Goal: Task Accomplishment & Management: Complete application form

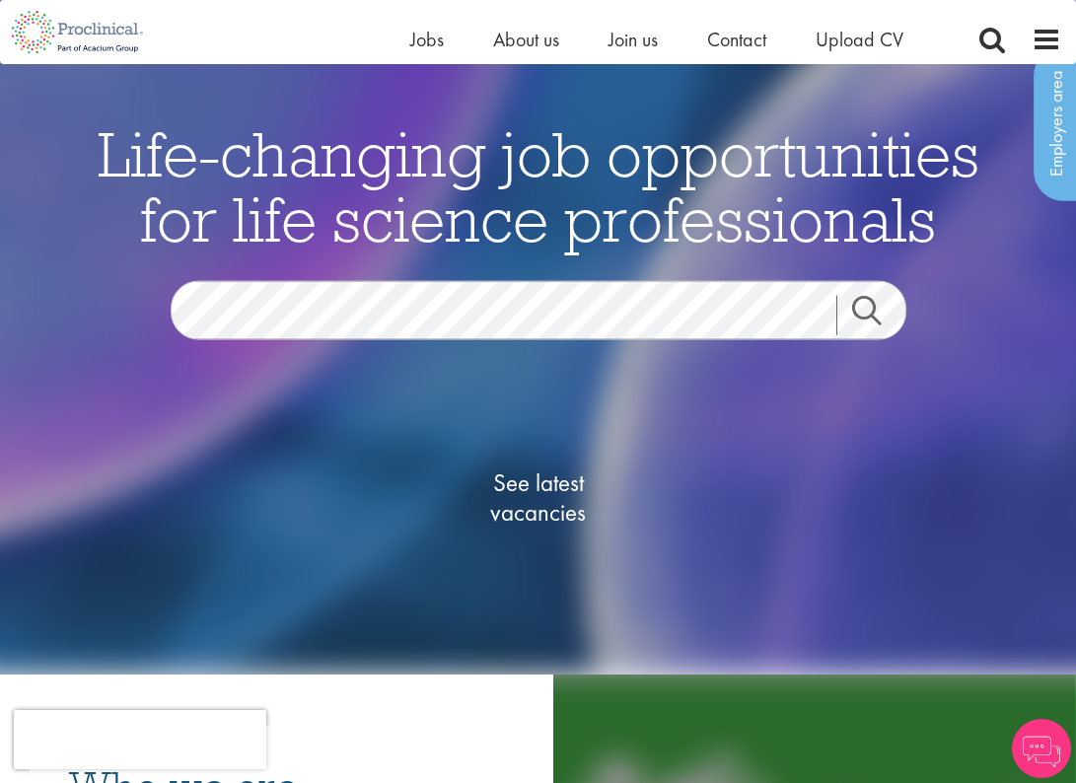
click at [553, 483] on span "See latest vacancies" at bounding box center [538, 497] width 197 height 59
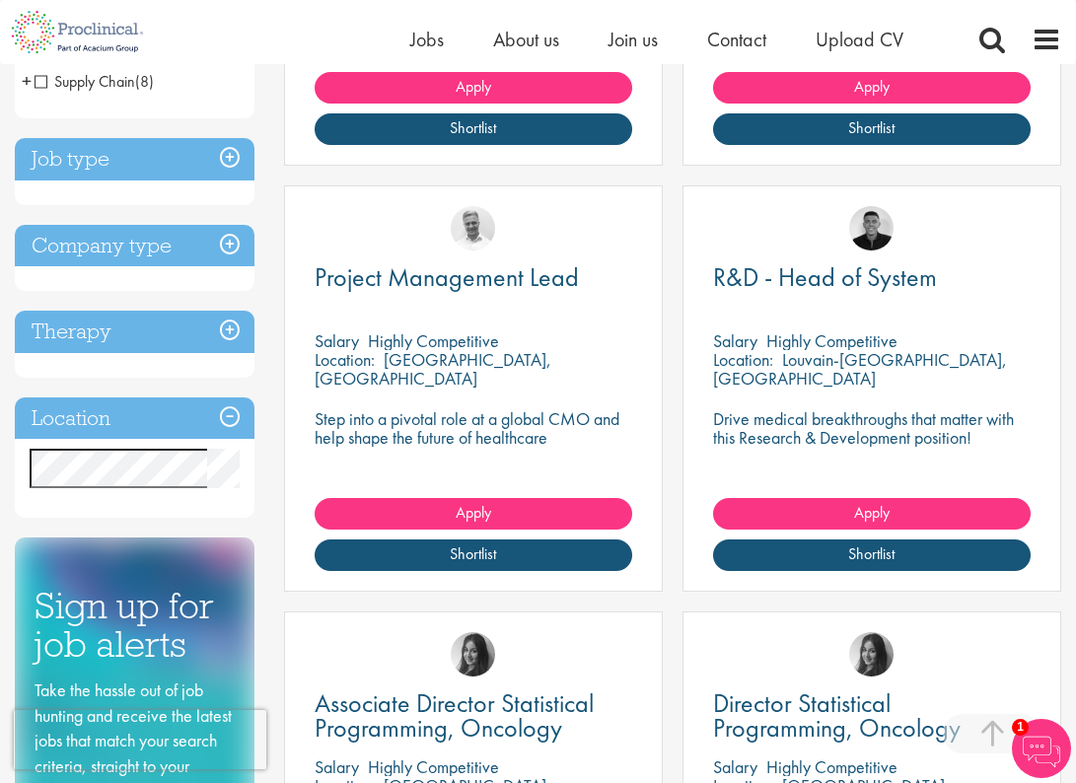
scroll to position [660, 0]
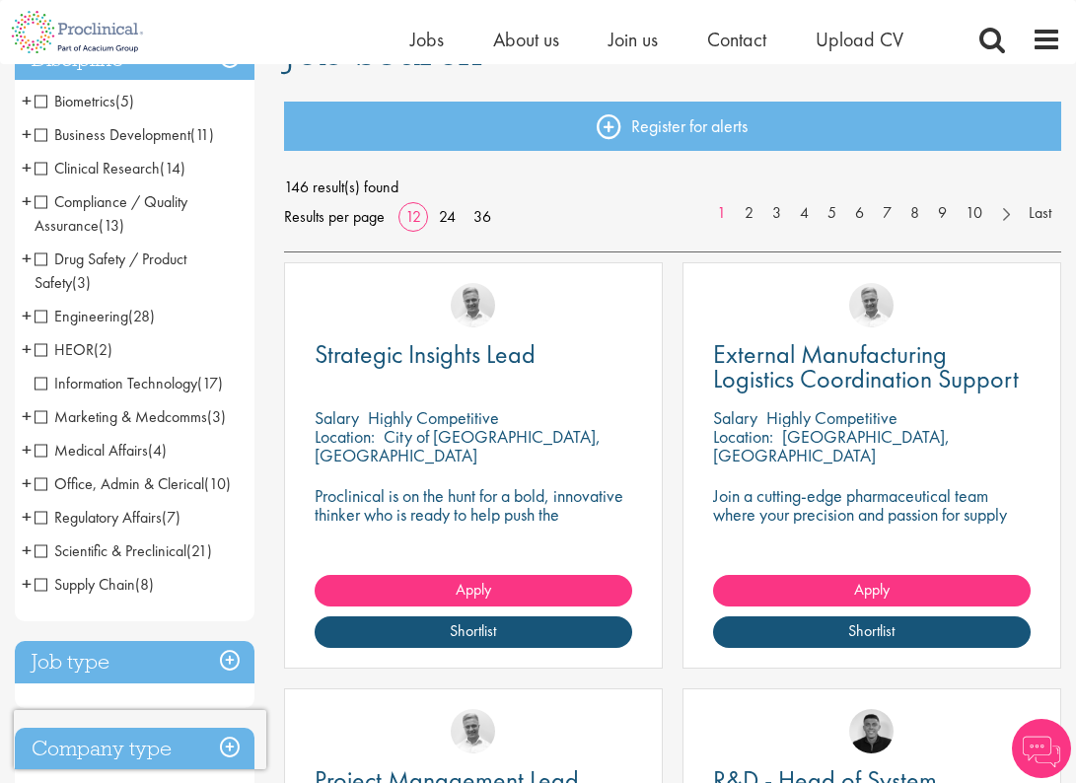
scroll to position [186, 0]
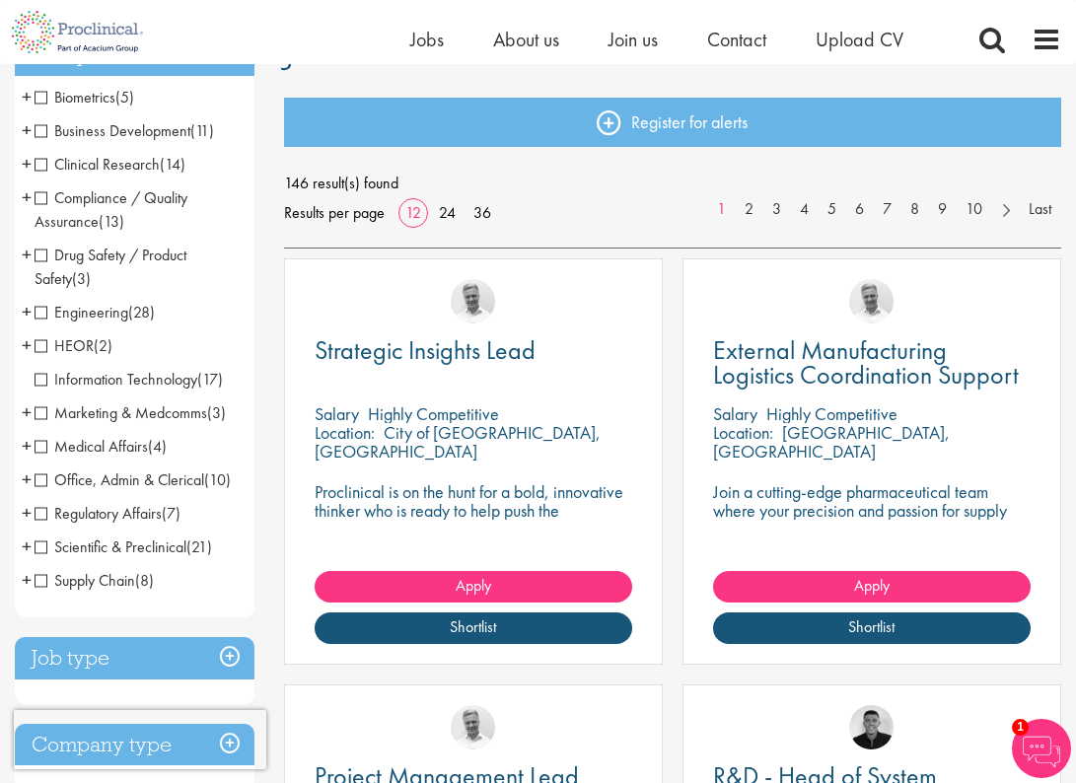
click at [109, 512] on span "Regulatory Affairs" at bounding box center [98, 513] width 127 height 21
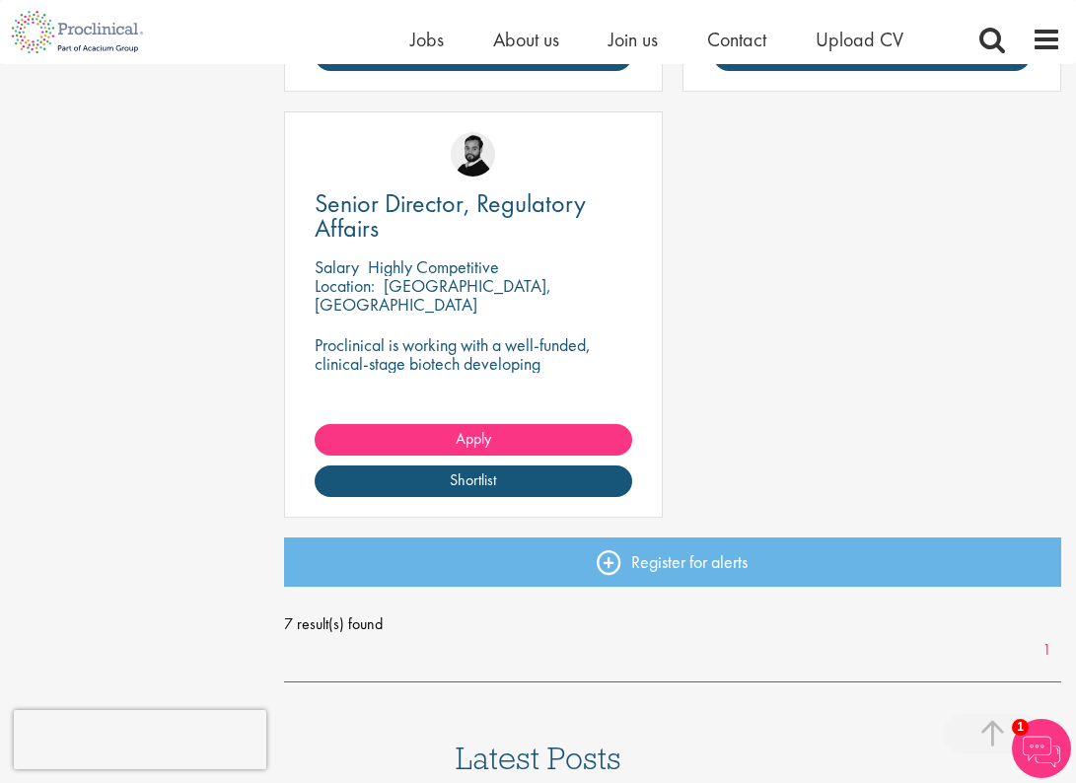
scroll to position [1278, 0]
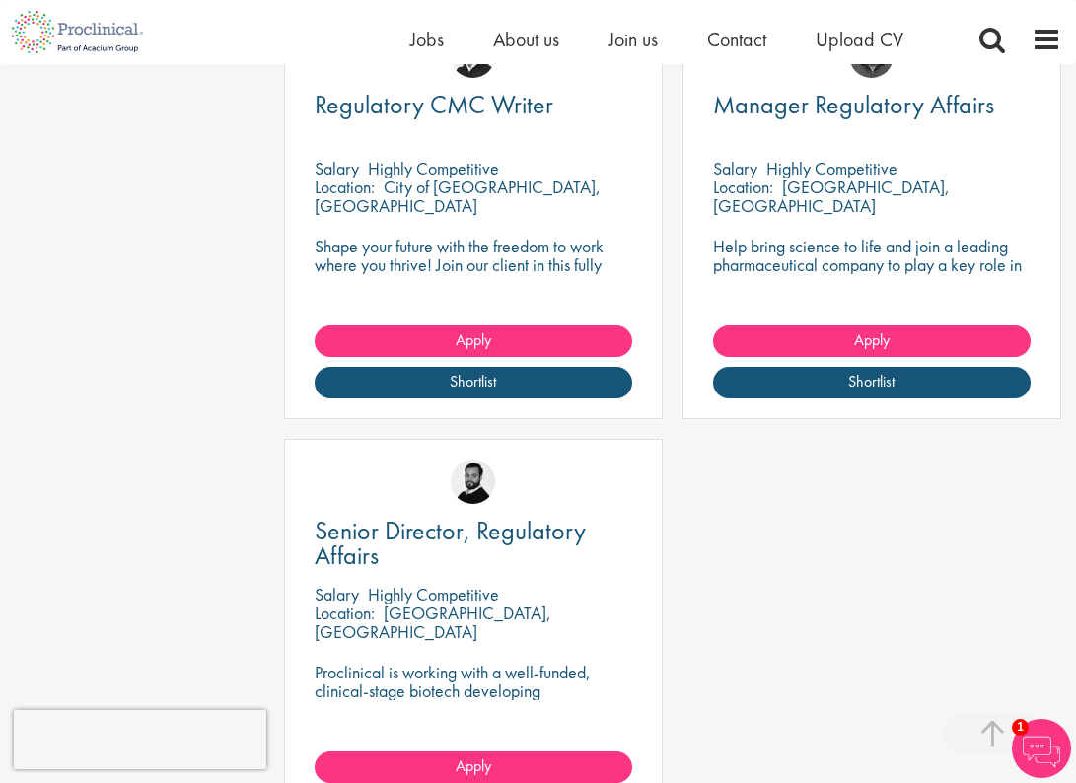
click at [469, 487] on img at bounding box center [473, 482] width 44 height 44
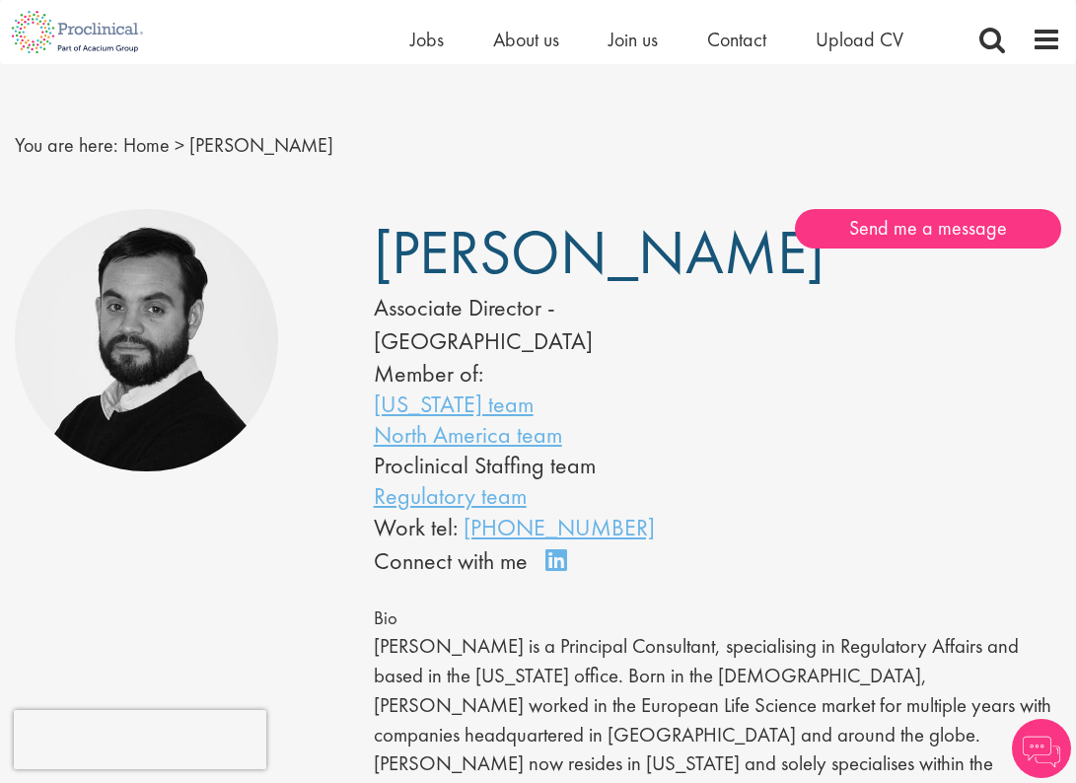
scroll to position [20, 0]
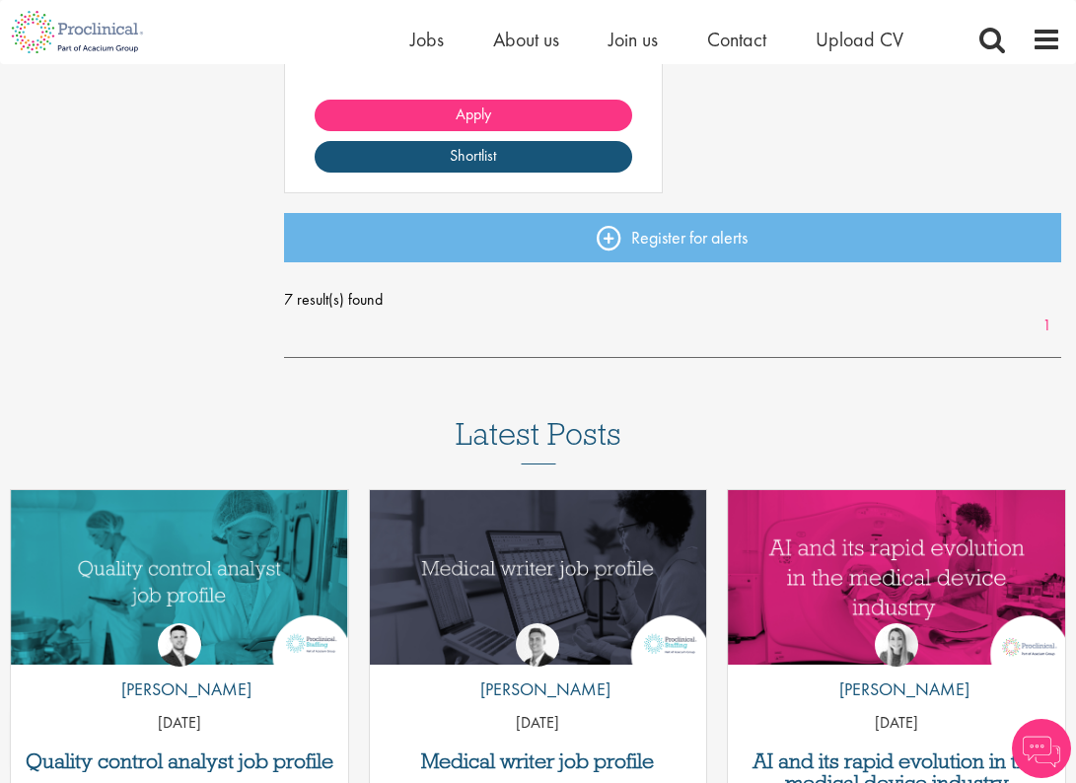
scroll to position [2116, 0]
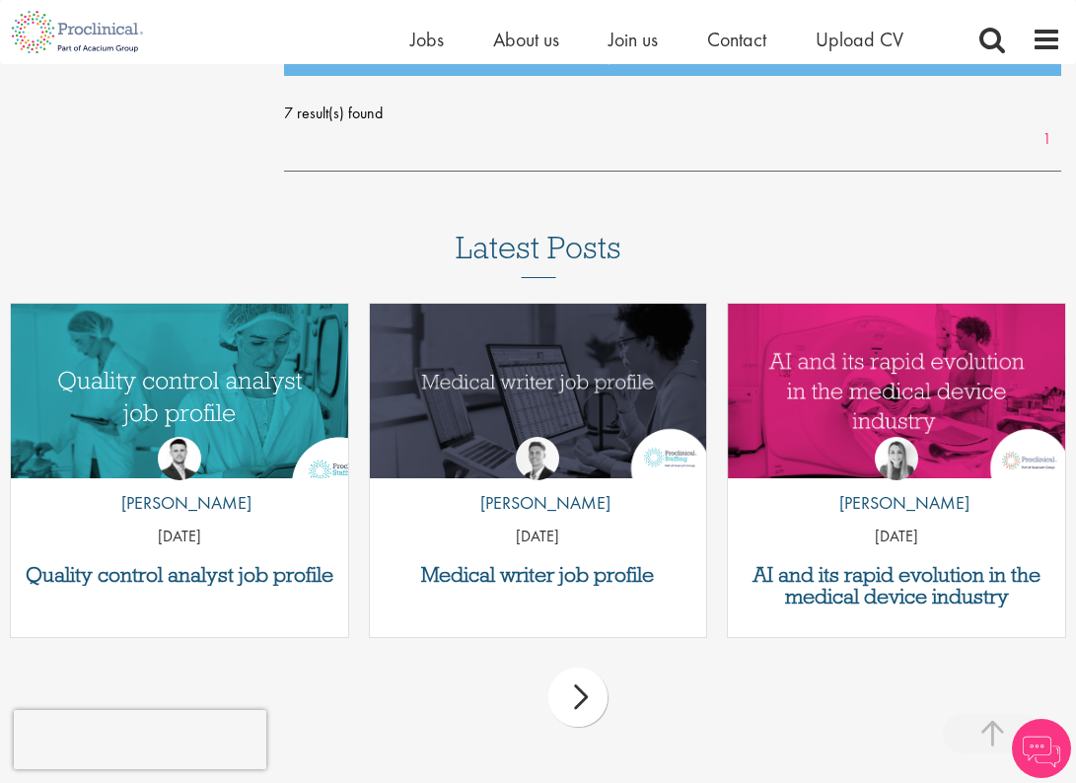
click at [244, 367] on img "Link to a post" at bounding box center [179, 391] width 405 height 210
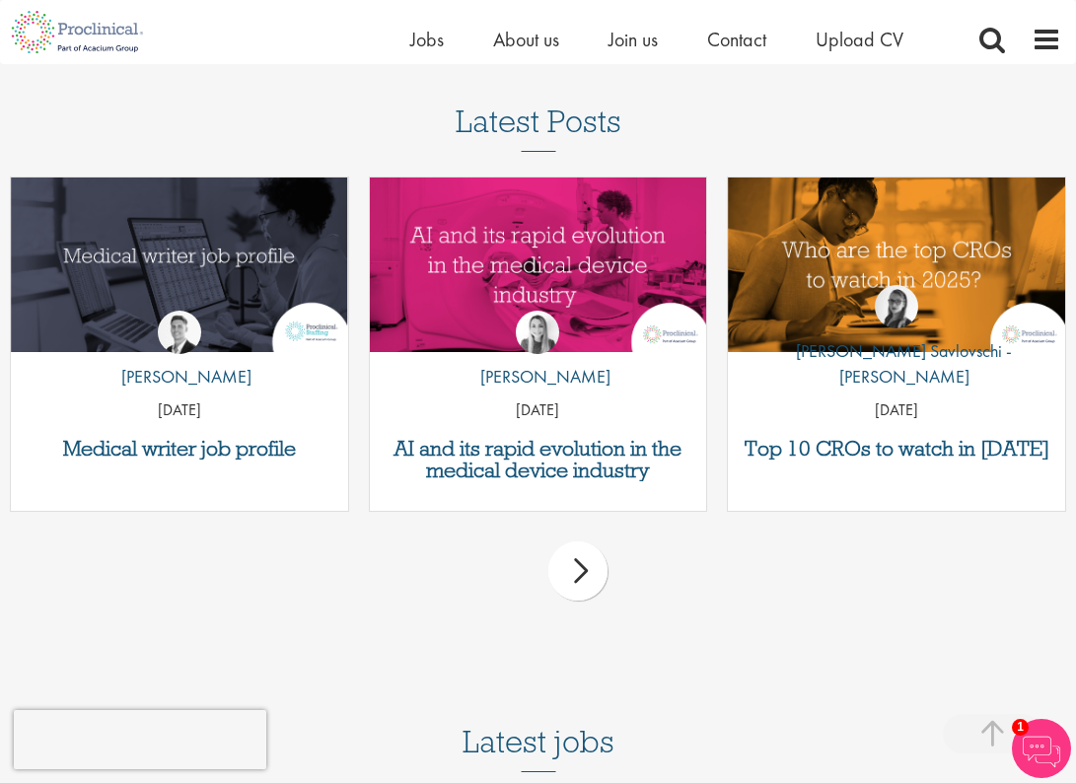
scroll to position [4867, 0]
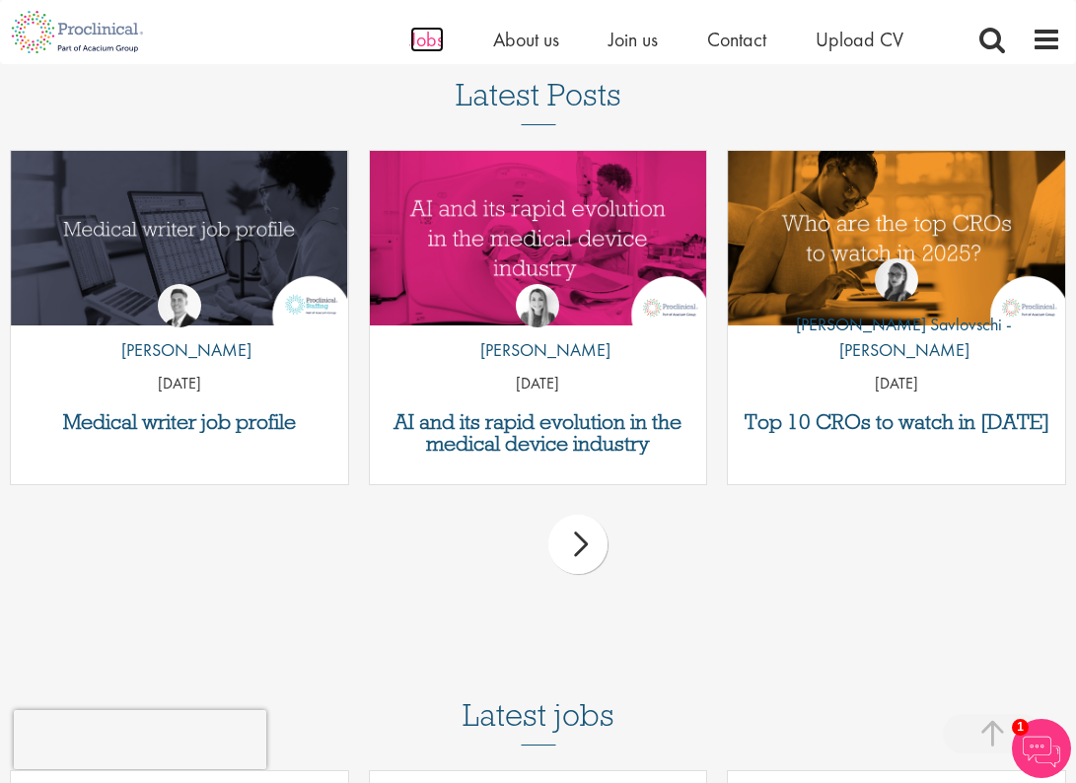
click at [418, 45] on span "Jobs" at bounding box center [427, 40] width 34 height 26
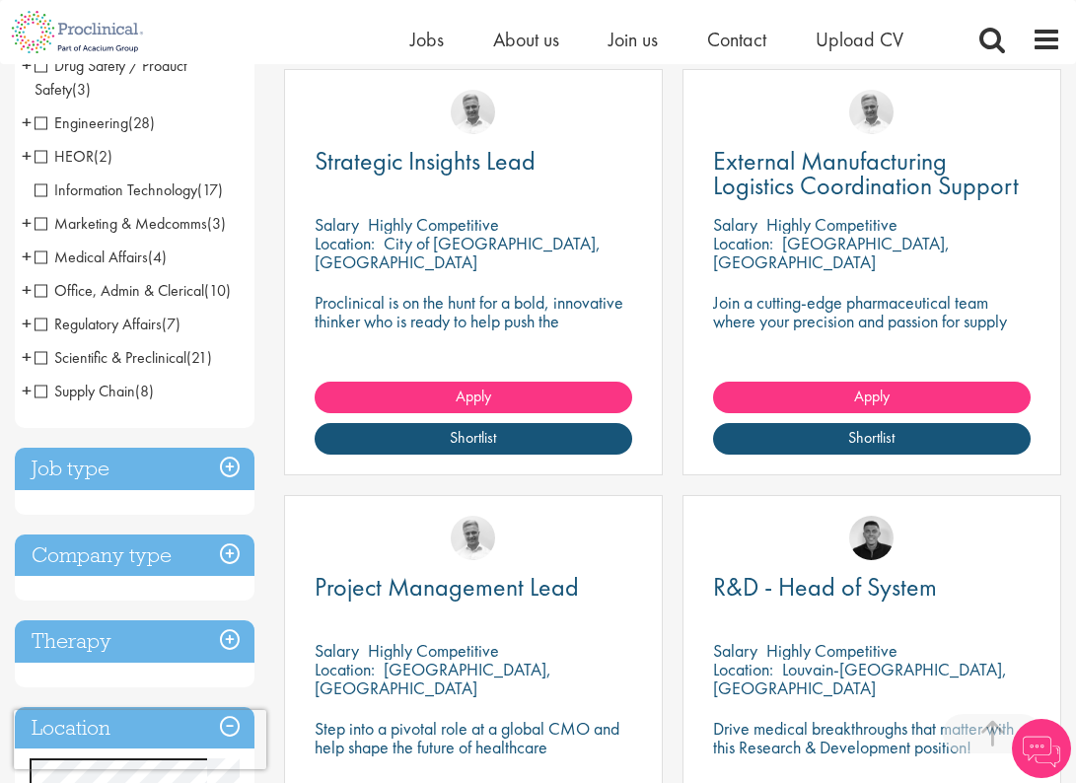
click at [32, 256] on li "Medical Affairs (4) - + Medical Liaison (1) Medical Manager (1) Medical Informa…" at bounding box center [135, 258] width 240 height 34
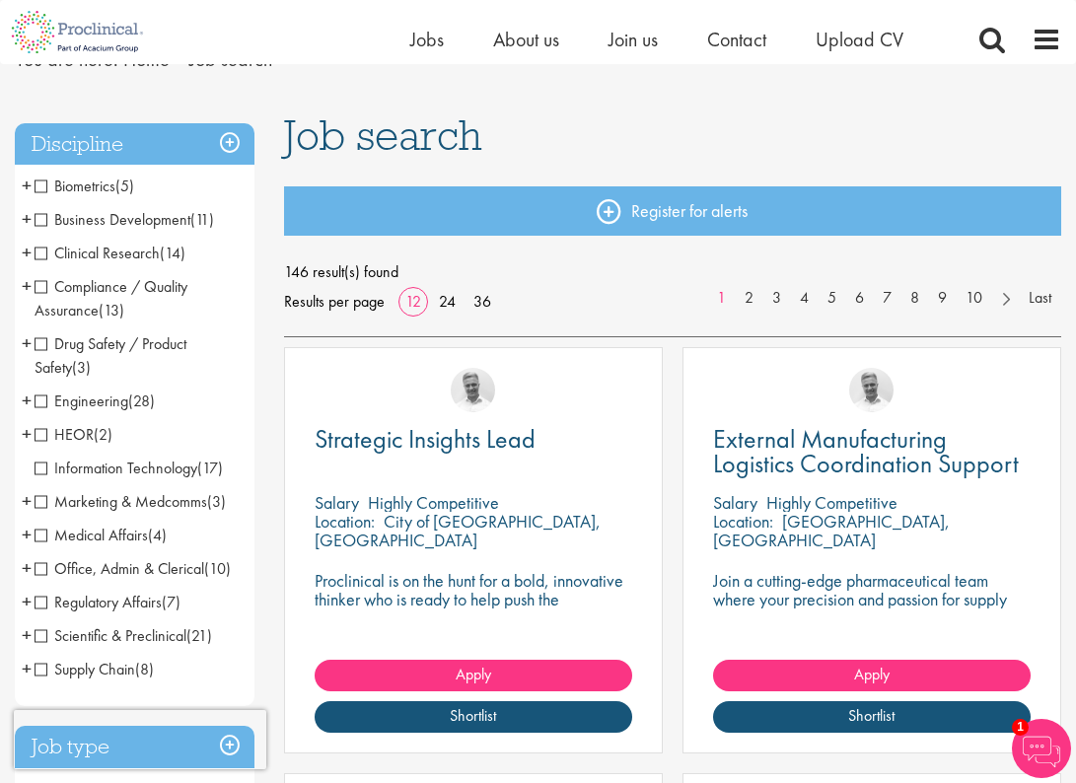
scroll to position [120, 0]
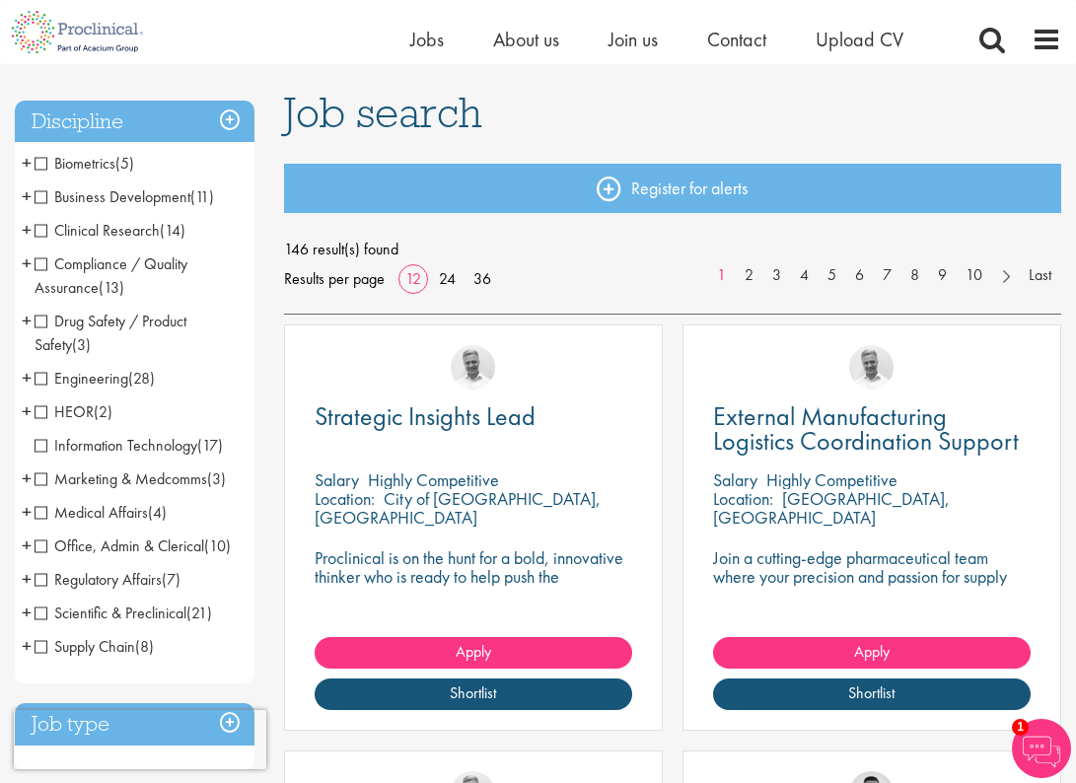
click at [59, 269] on span "Compliance / Quality Assurance" at bounding box center [111, 276] width 153 height 44
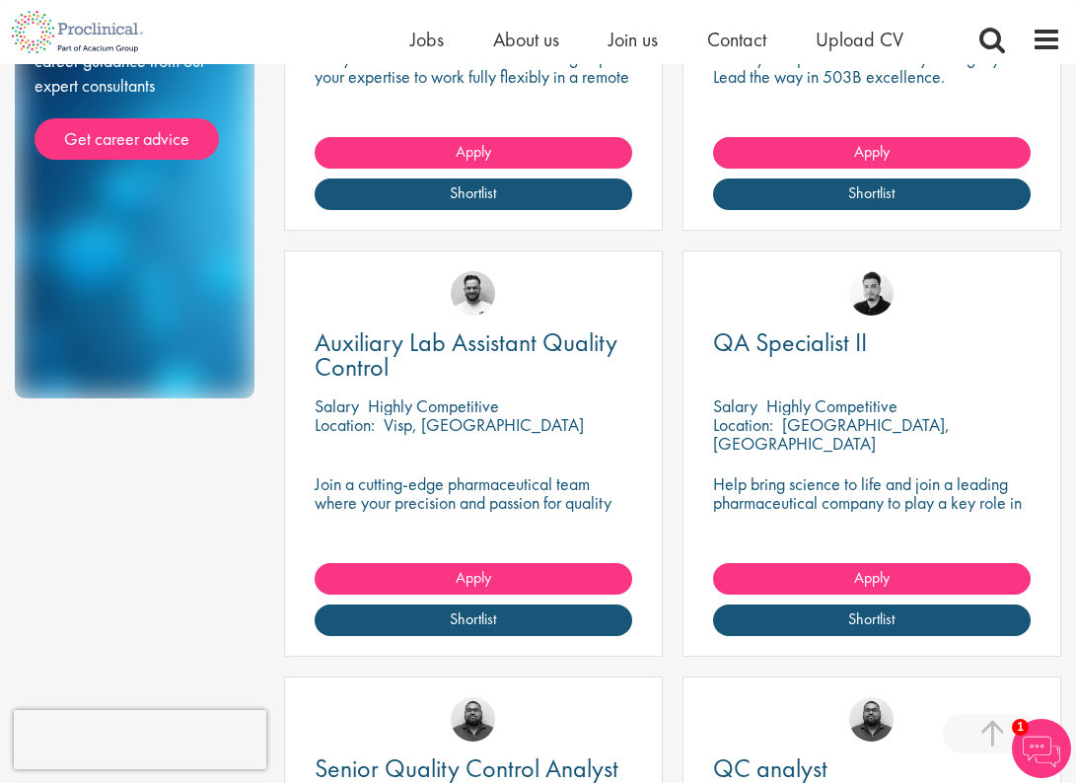
scroll to position [1176, 0]
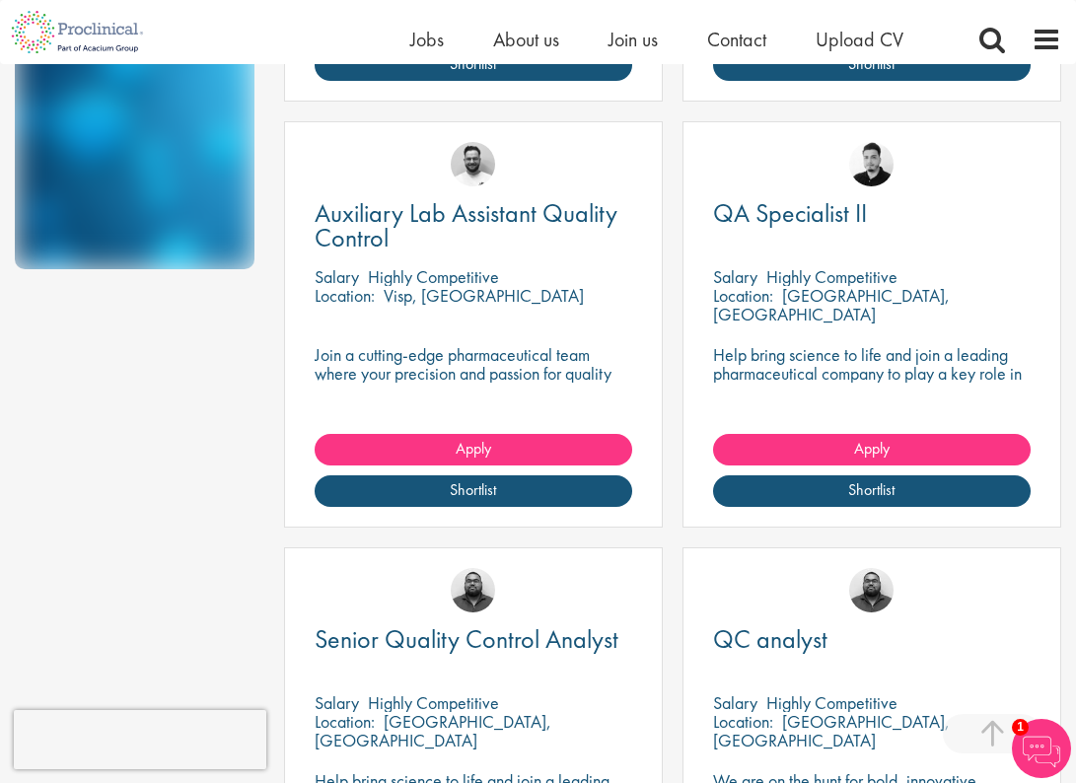
click at [787, 229] on div "QA Specialist II" at bounding box center [872, 226] width 318 height 51
click at [787, 217] on span "QA Specialist II" at bounding box center [790, 213] width 154 height 34
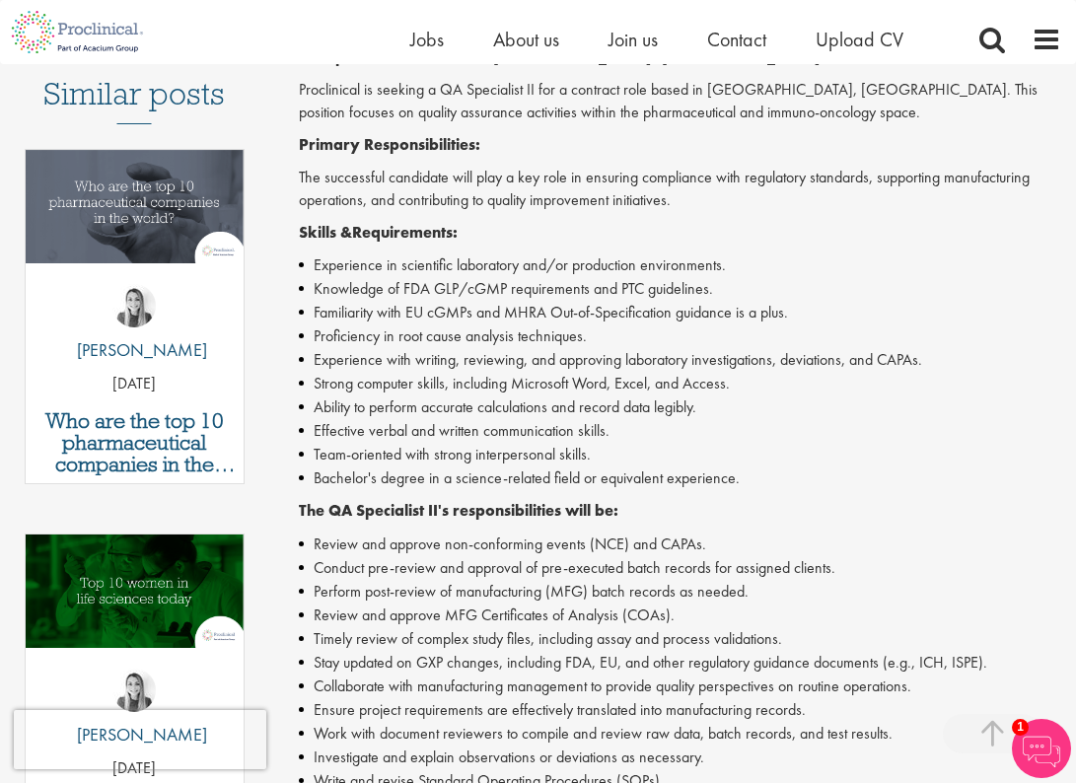
scroll to position [229, 0]
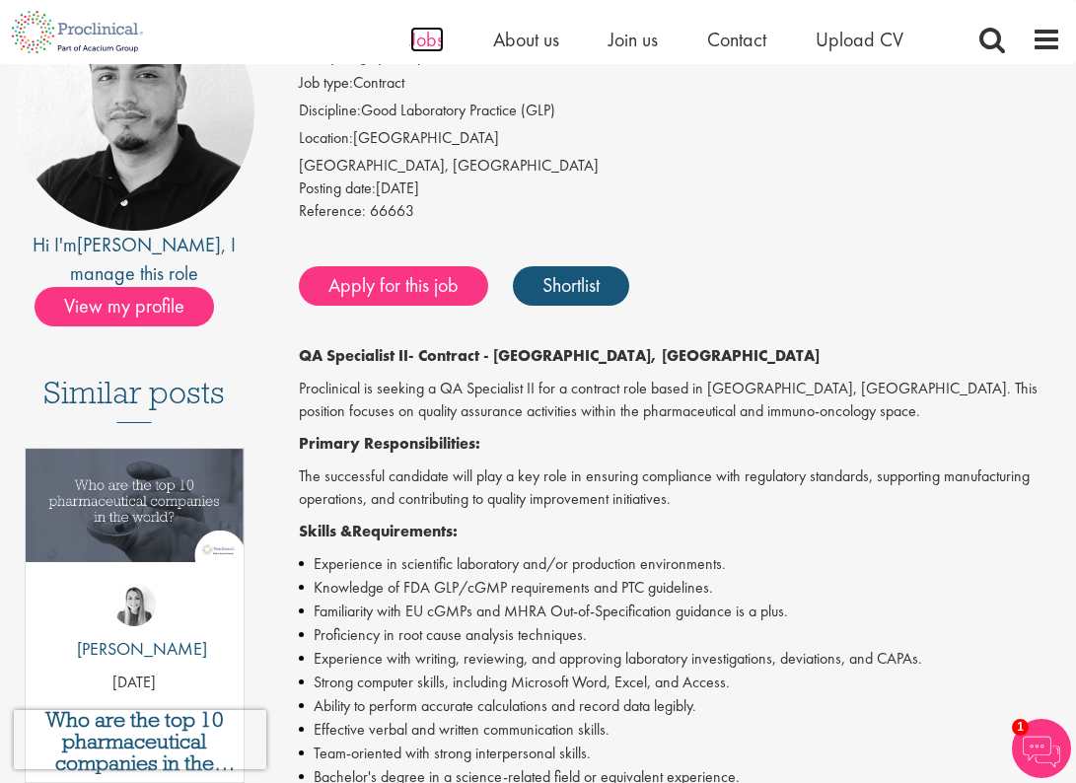
click at [431, 39] on span "Jobs" at bounding box center [427, 40] width 34 height 26
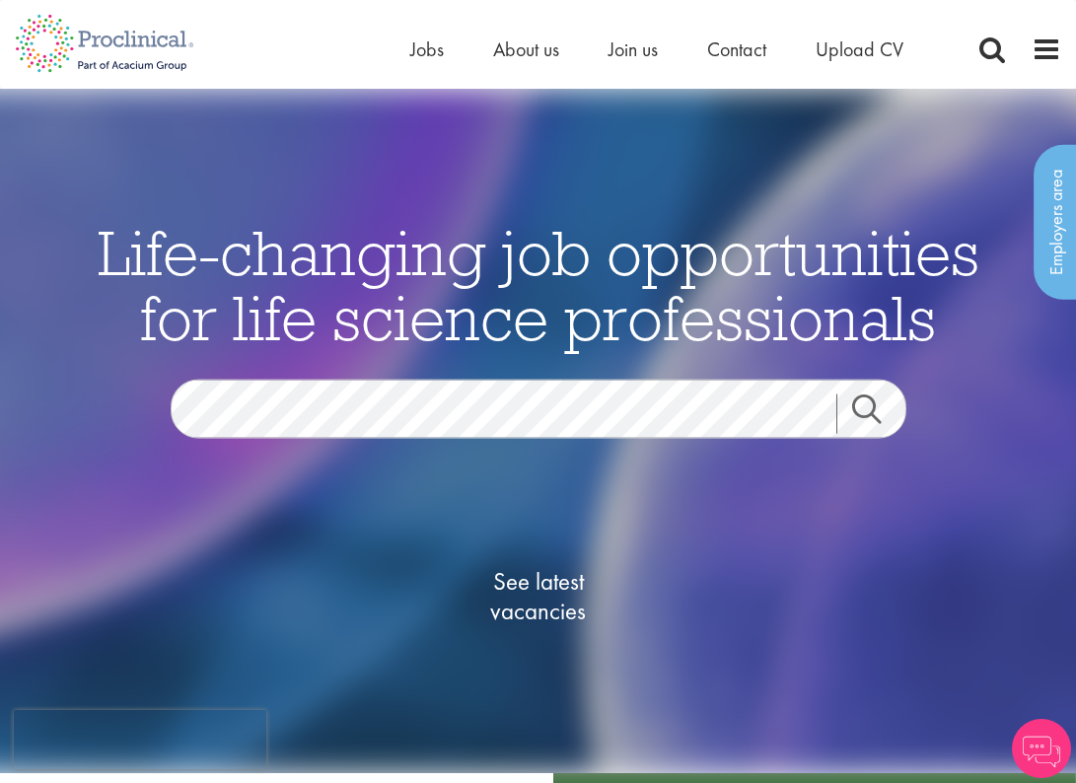
click at [552, 572] on span "See latest vacancies" at bounding box center [538, 595] width 197 height 59
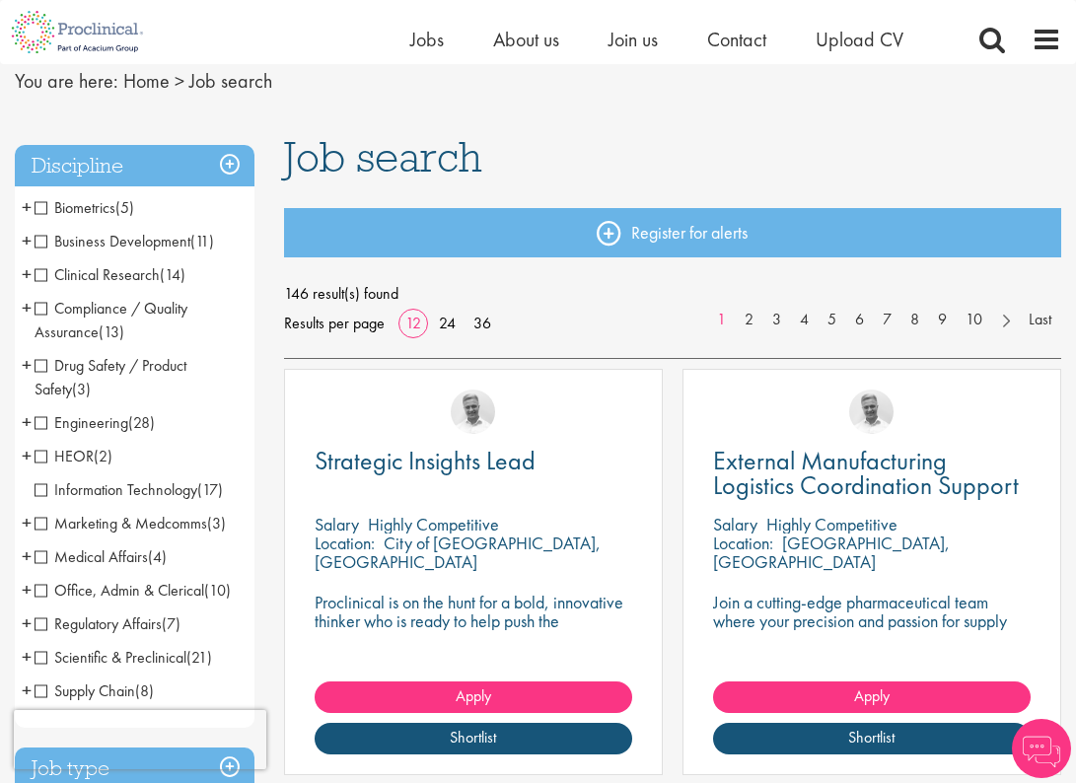
scroll to position [143, 0]
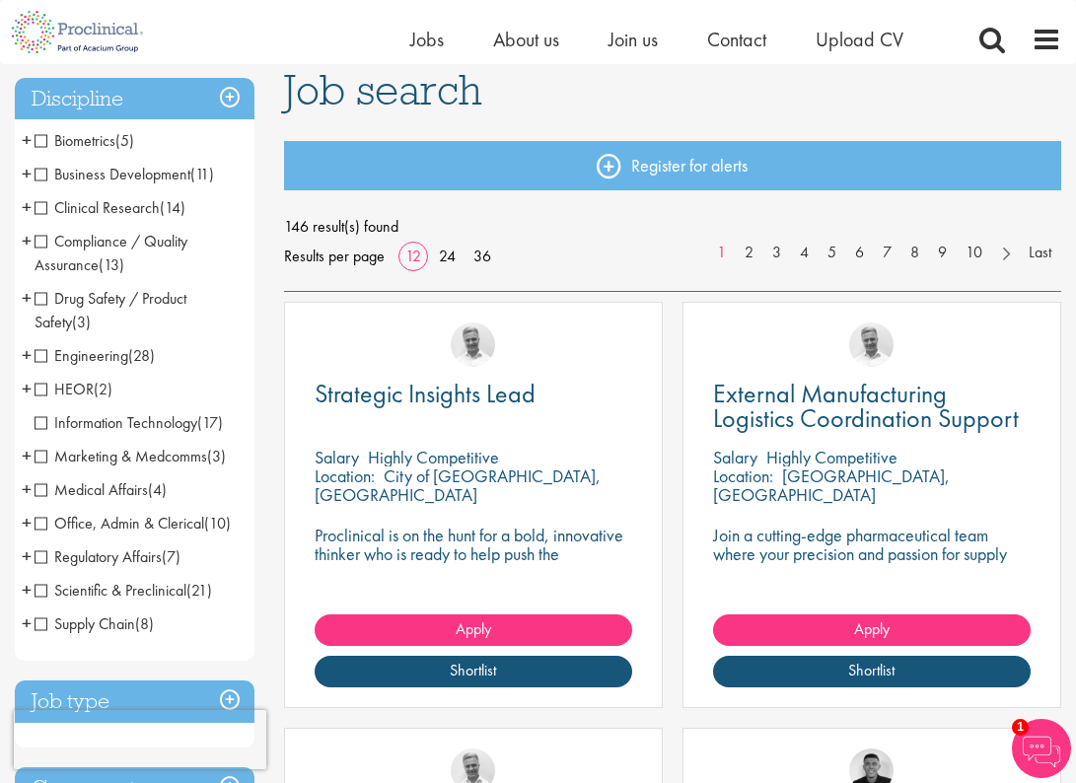
click at [118, 524] on span "Office, Admin & Clerical" at bounding box center [120, 523] width 170 height 21
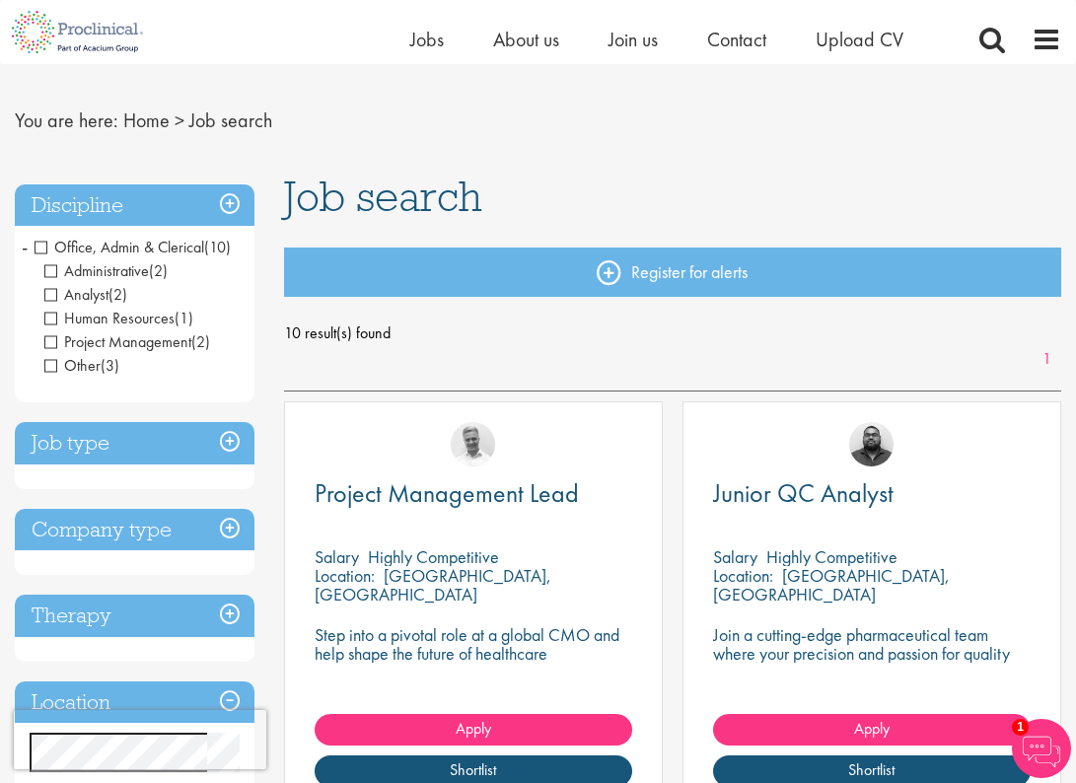
scroll to position [66, 0]
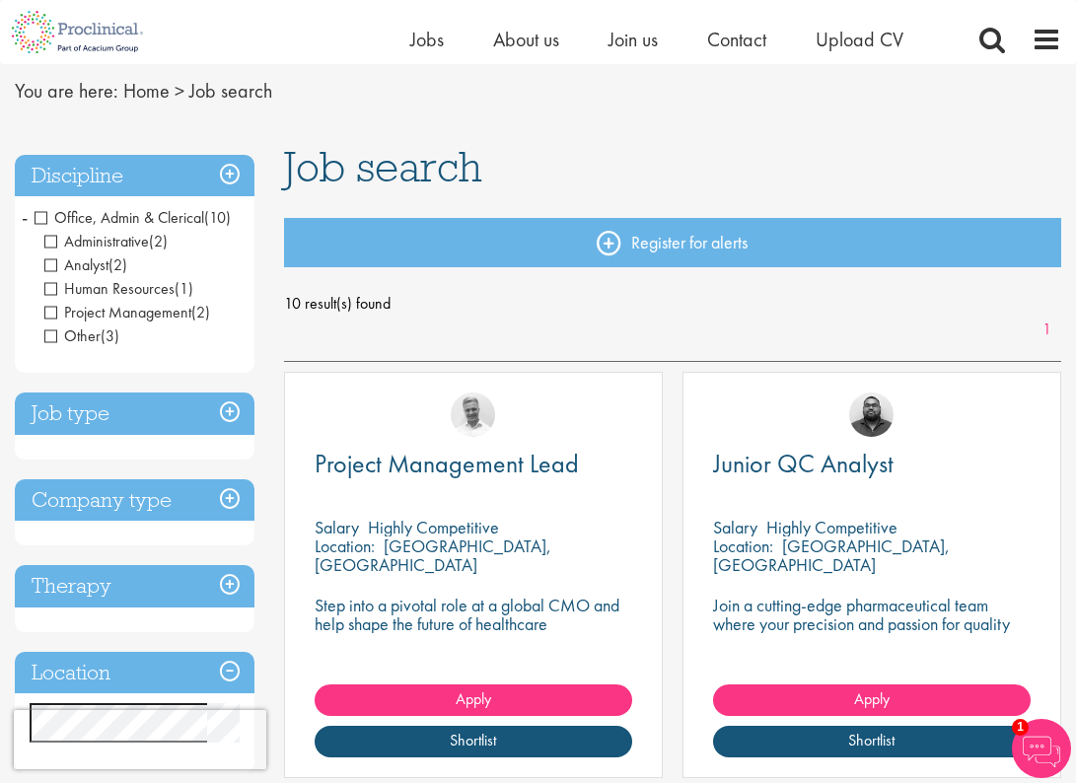
click at [114, 431] on h3 "Job type" at bounding box center [135, 414] width 240 height 42
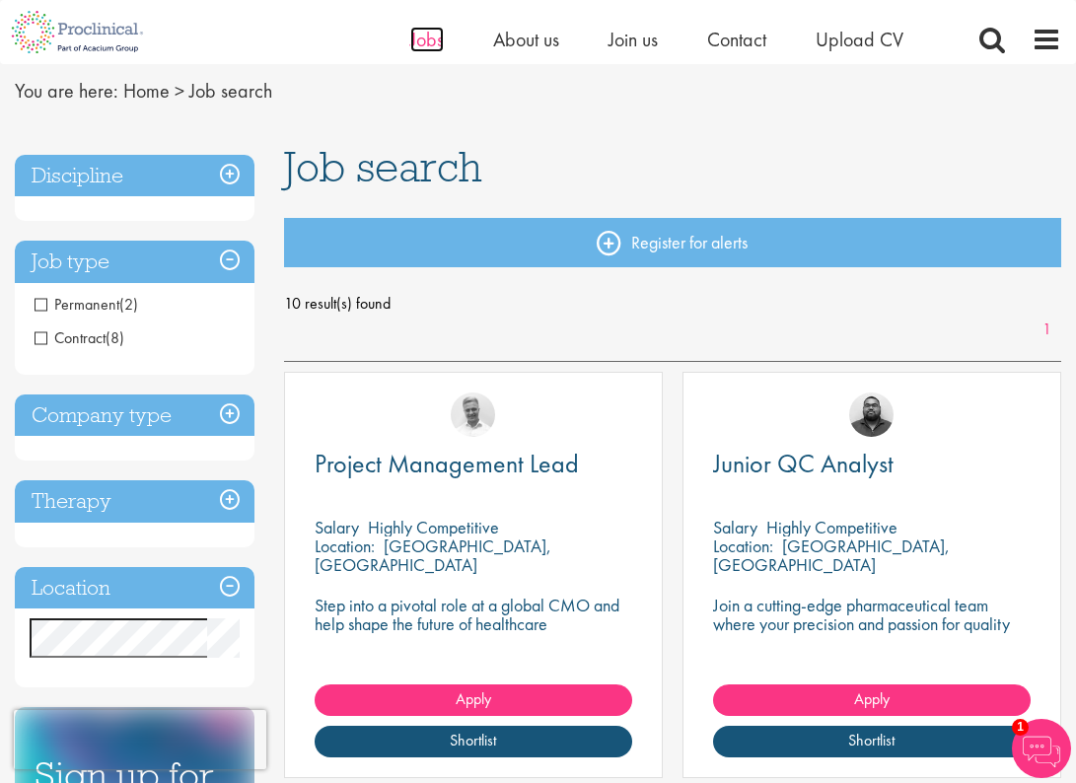
click at [426, 42] on span "Jobs" at bounding box center [427, 40] width 34 height 26
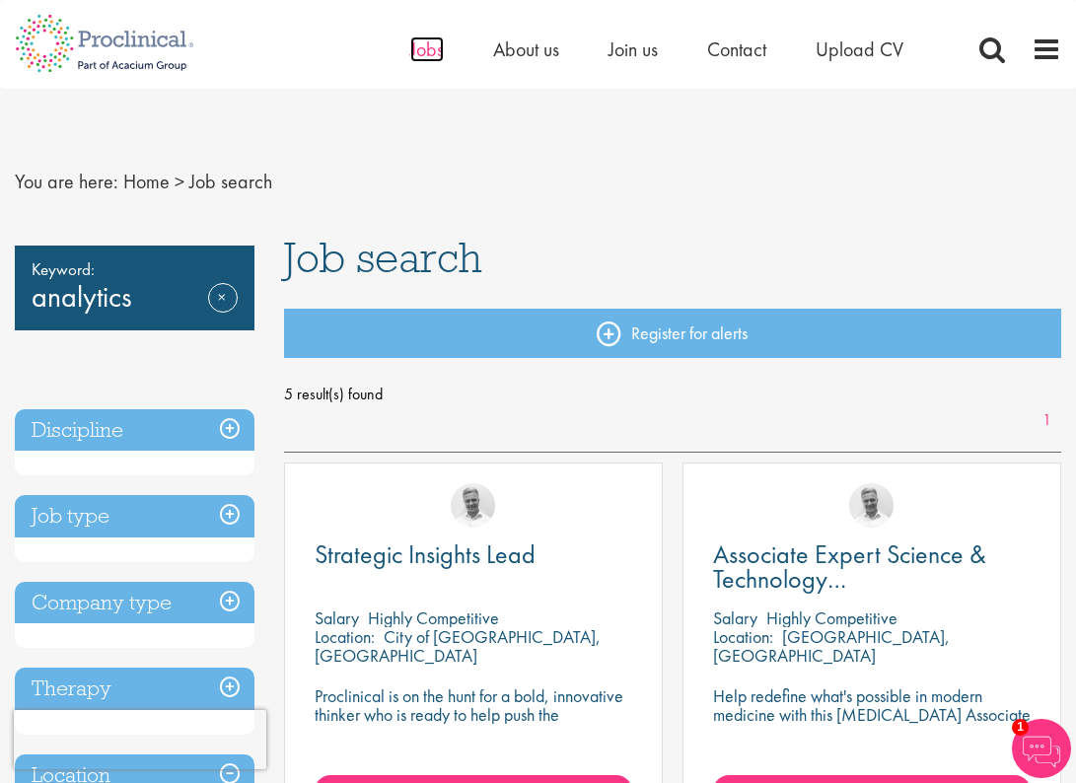
click at [437, 57] on span "Jobs" at bounding box center [427, 50] width 34 height 26
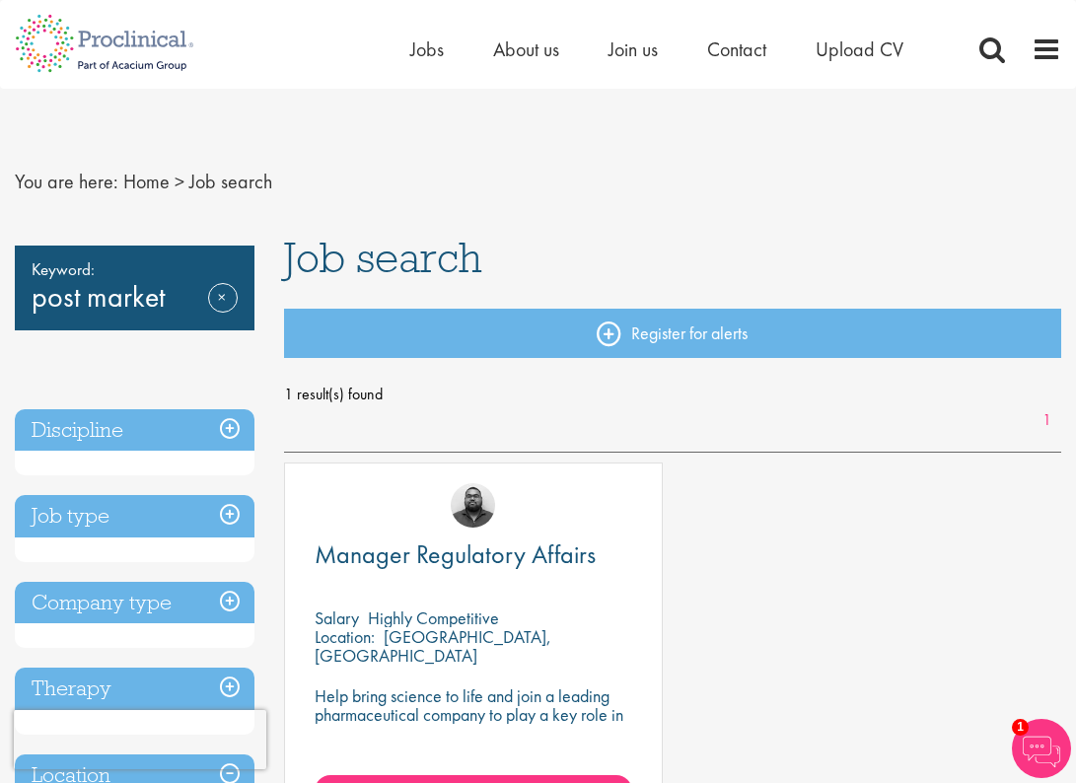
click at [424, 35] on li "Jobs" at bounding box center [427, 50] width 34 height 30
click at [424, 38] on span "Jobs" at bounding box center [427, 50] width 34 height 26
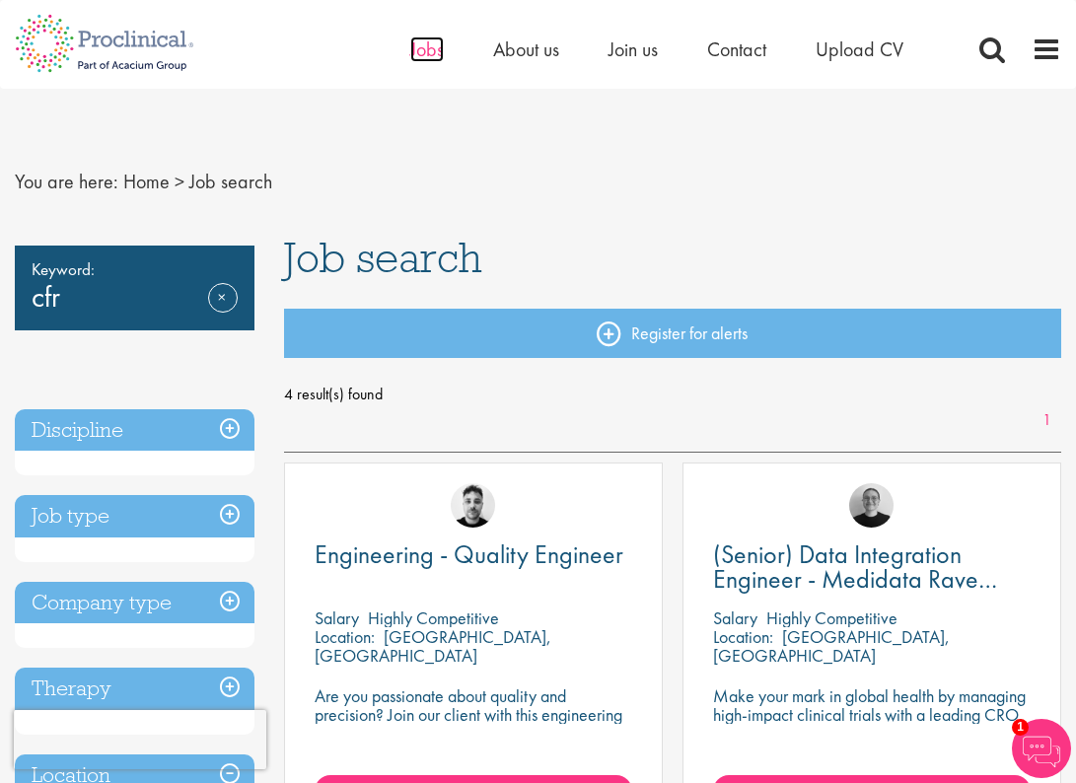
click at [425, 53] on span "Jobs" at bounding box center [427, 50] width 34 height 26
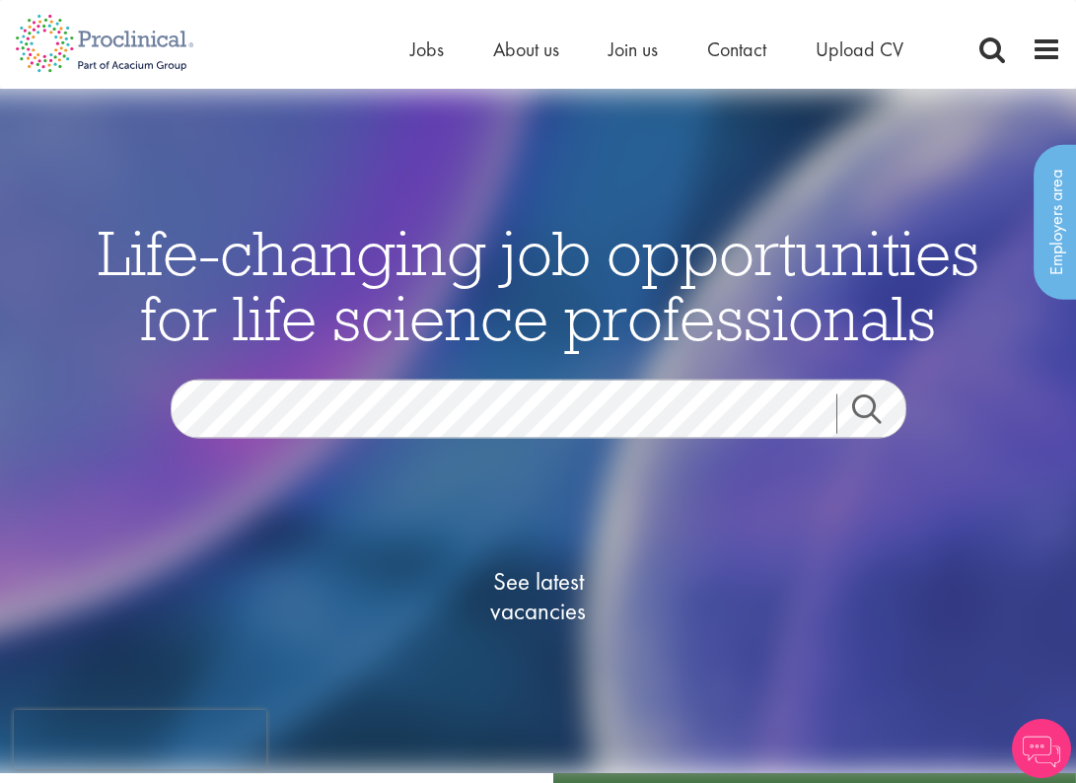
click at [519, 607] on span "See latest vacancies" at bounding box center [538, 595] width 197 height 59
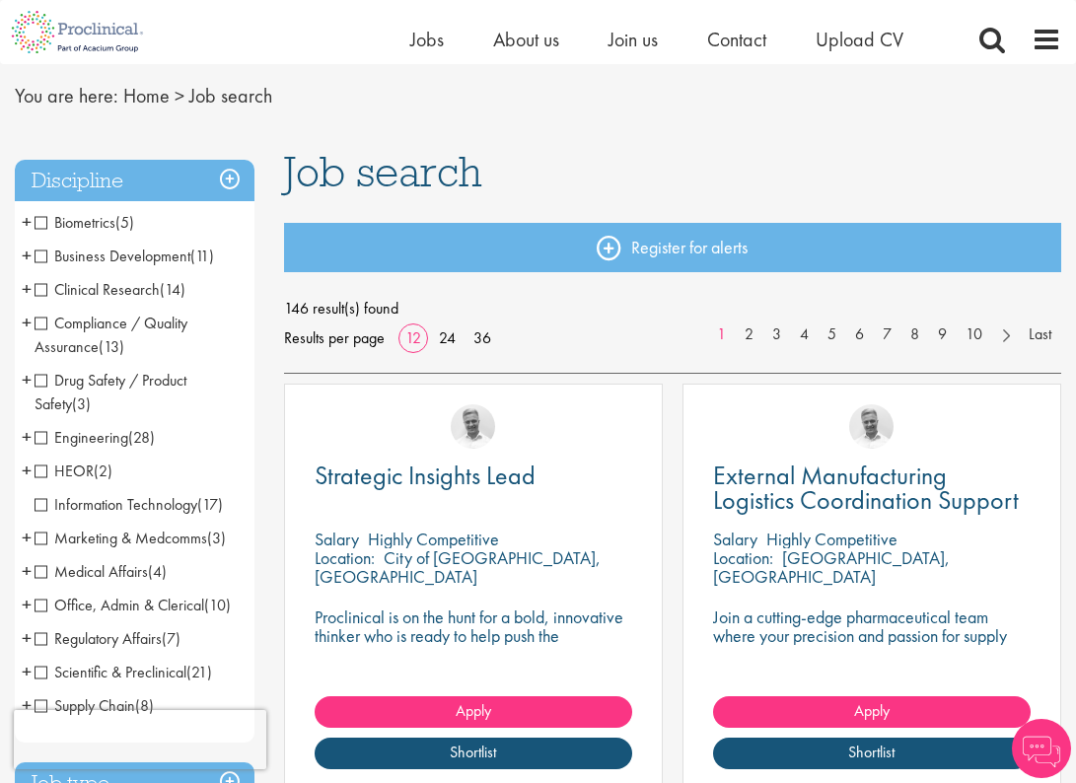
scroll to position [62, 0]
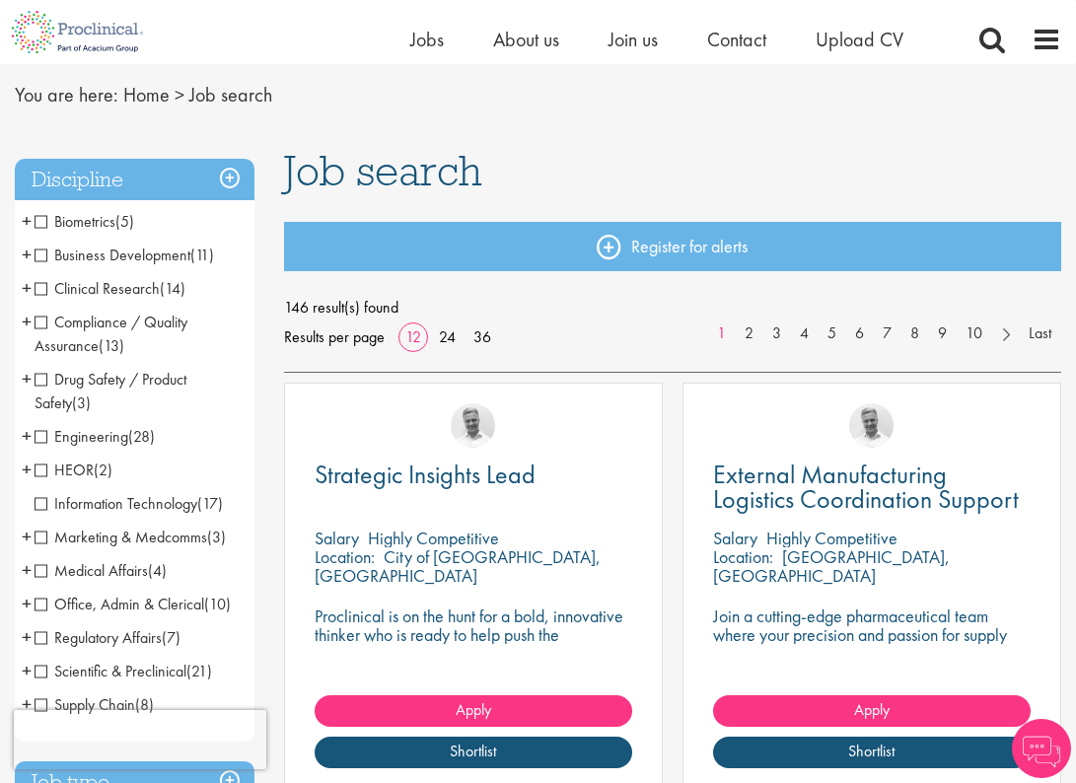
click at [90, 331] on span "Compliance / Quality Assurance" at bounding box center [111, 334] width 153 height 44
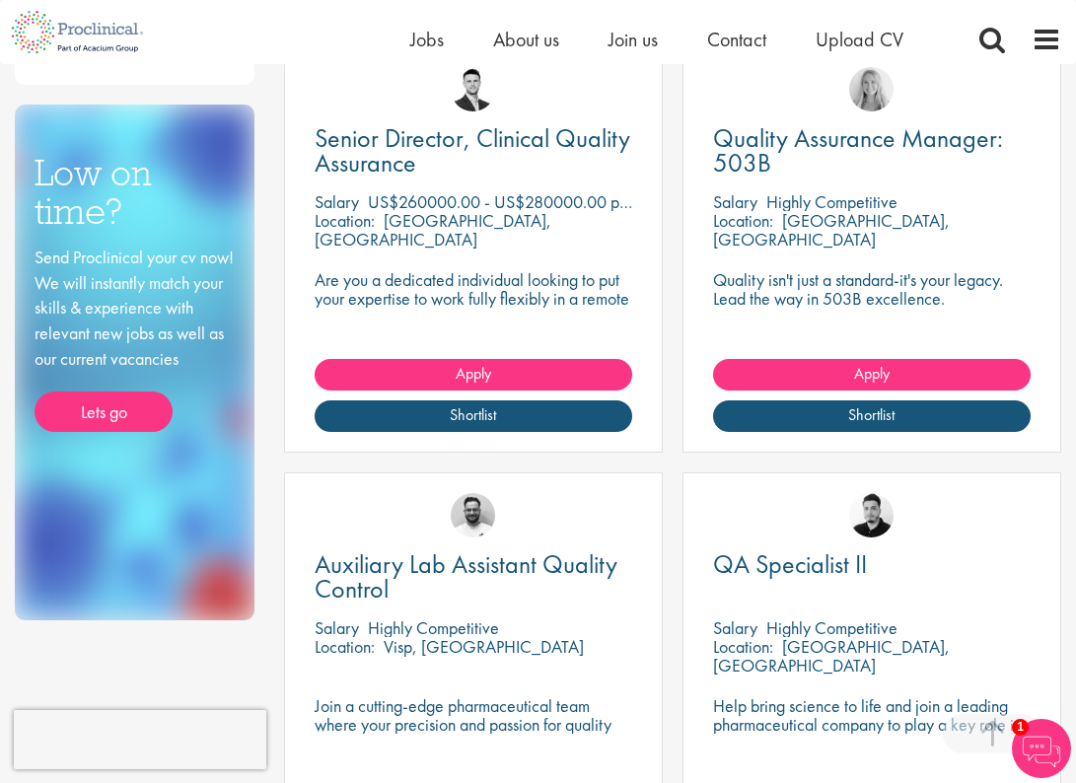
scroll to position [869, 0]
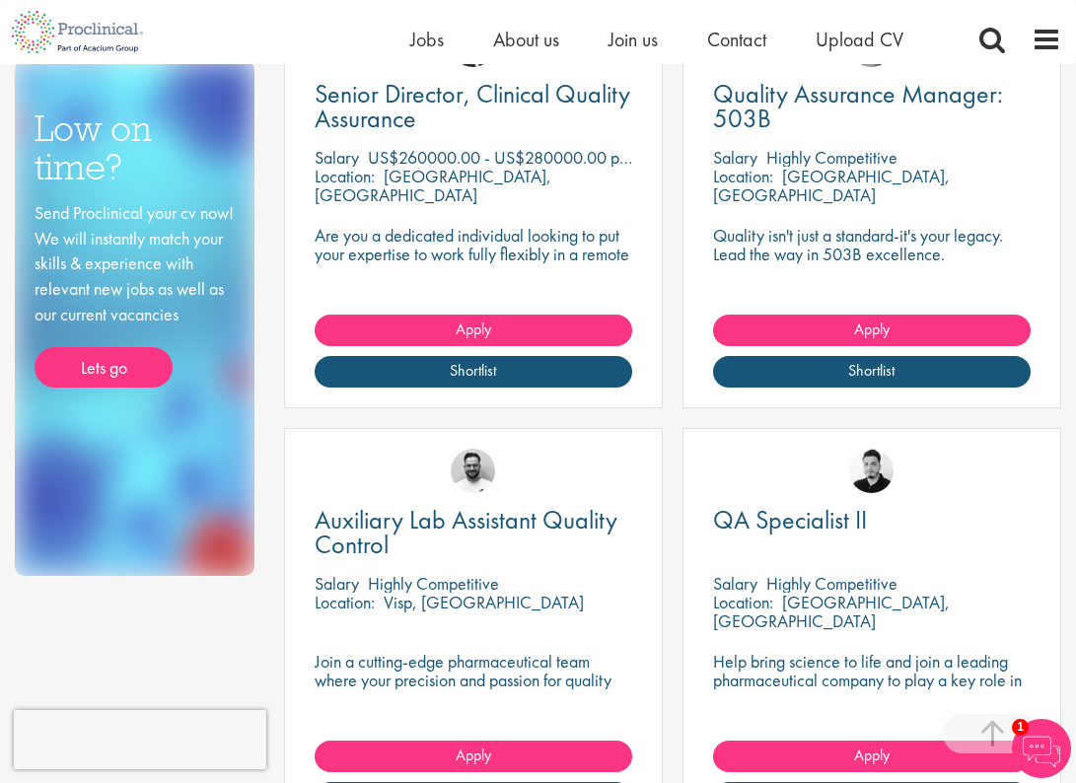
click at [852, 241] on p "Quality isn't just a standard-it's your legacy. Lead the way in 503B excellence." at bounding box center [872, 244] width 318 height 37
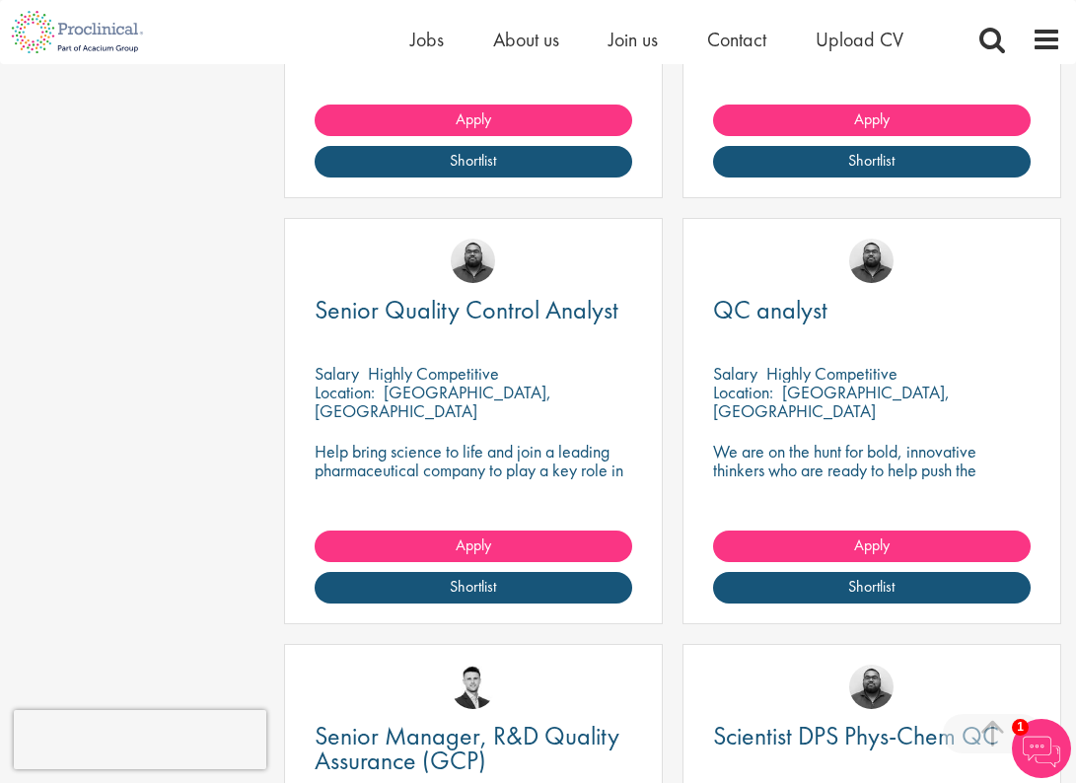
scroll to position [1381, 0]
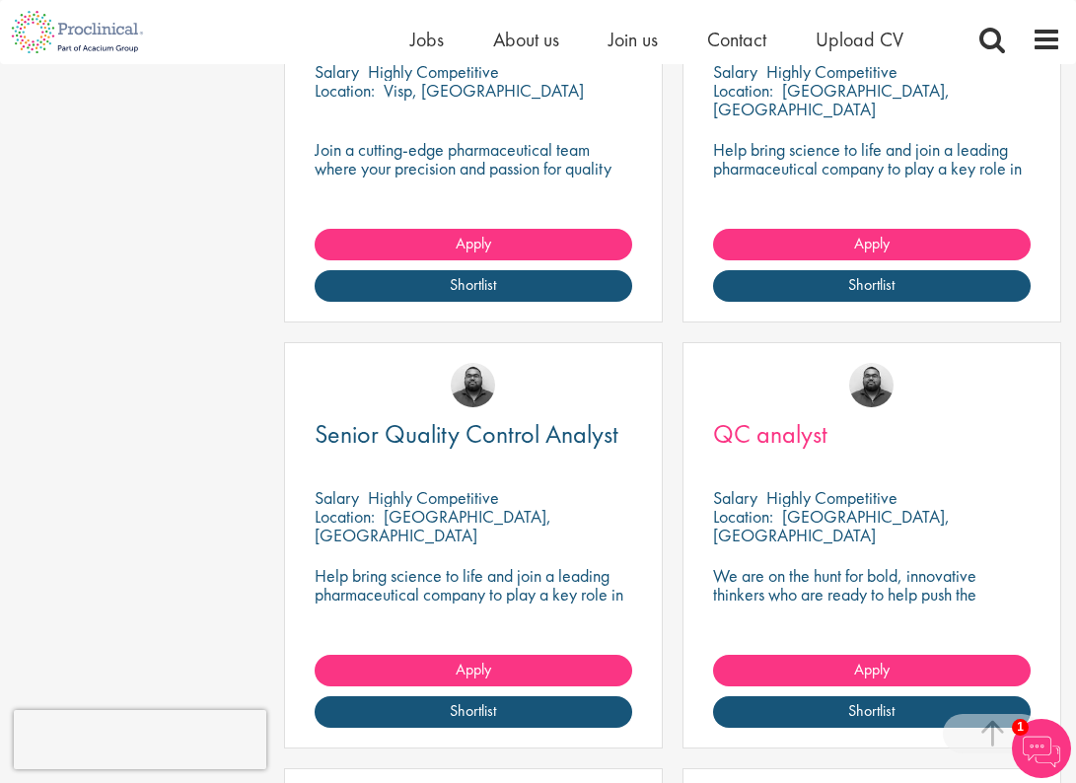
click at [785, 436] on span "QC analyst" at bounding box center [770, 434] width 114 height 34
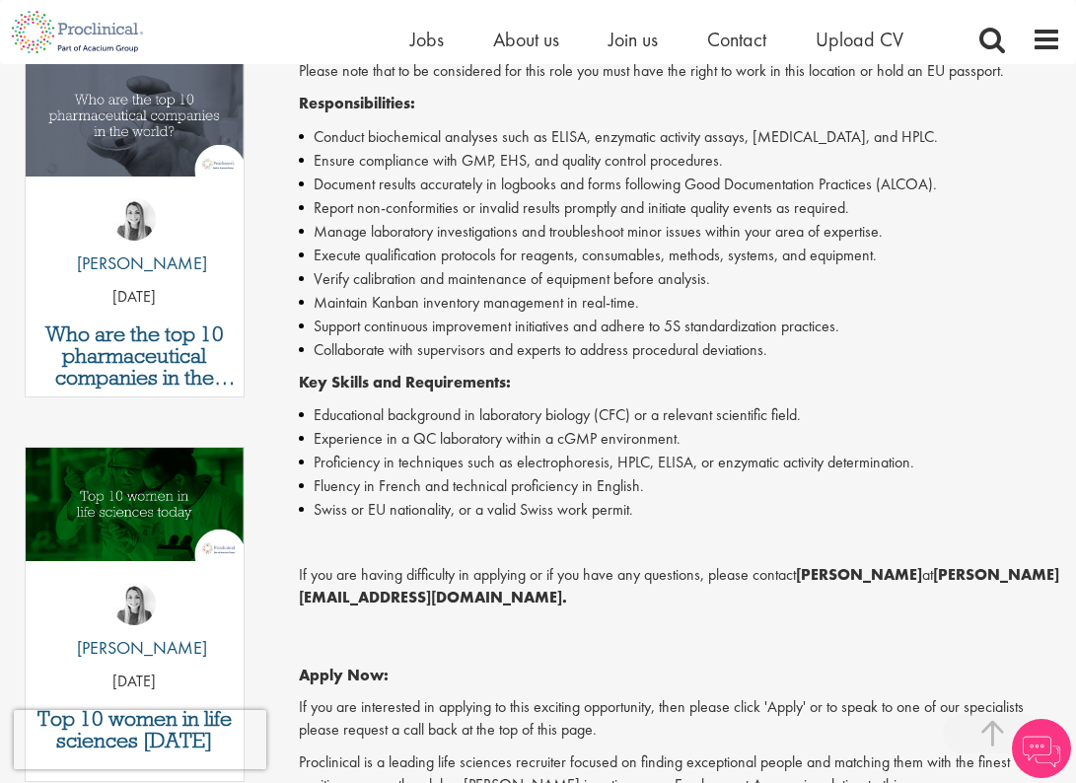
scroll to position [687, 0]
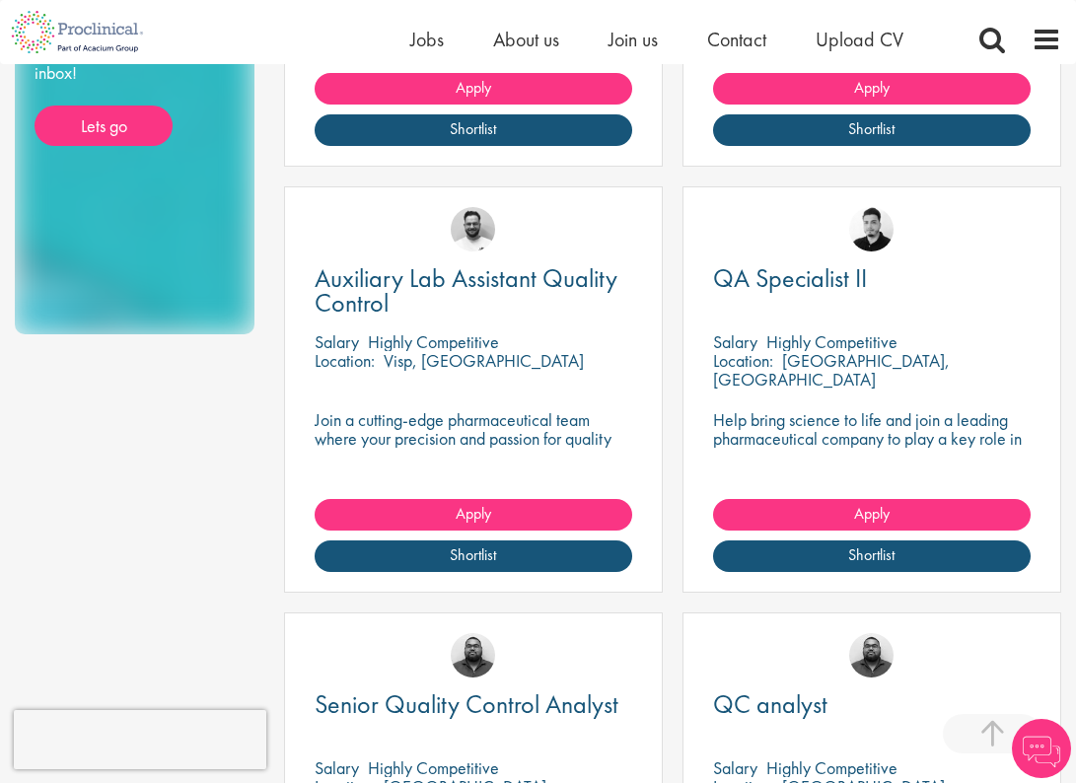
scroll to position [1214, 0]
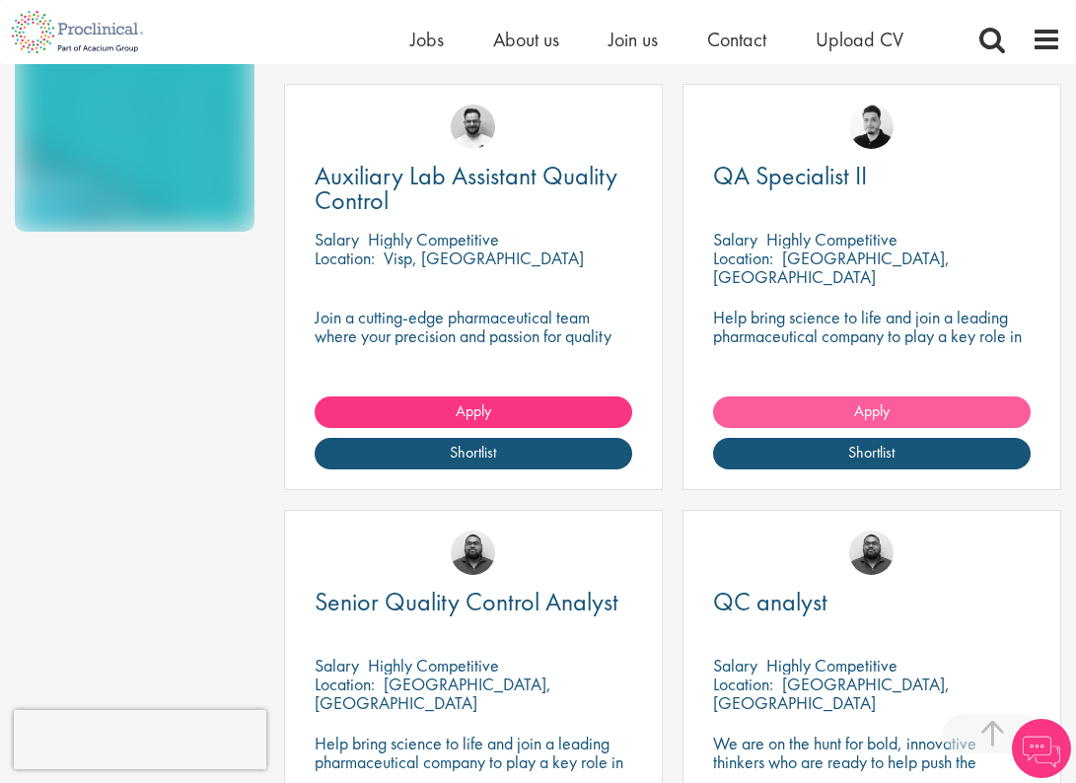
click at [890, 410] on span "Apply" at bounding box center [872, 411] width 36 height 21
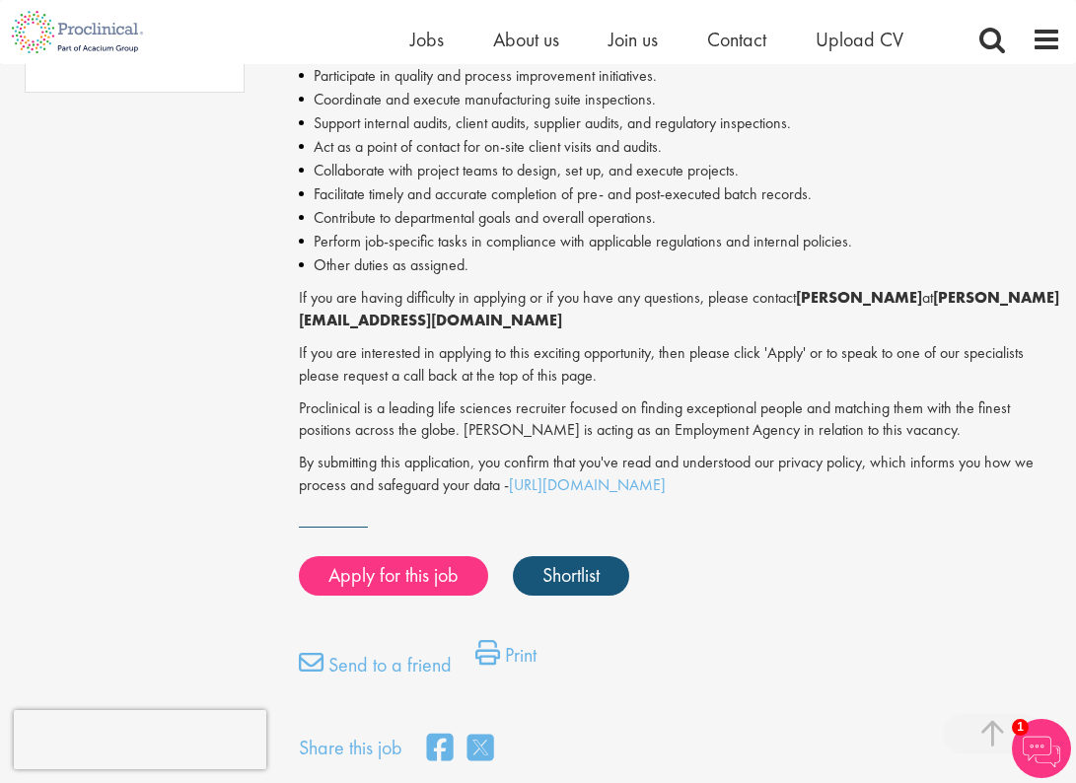
scroll to position [1433, 0]
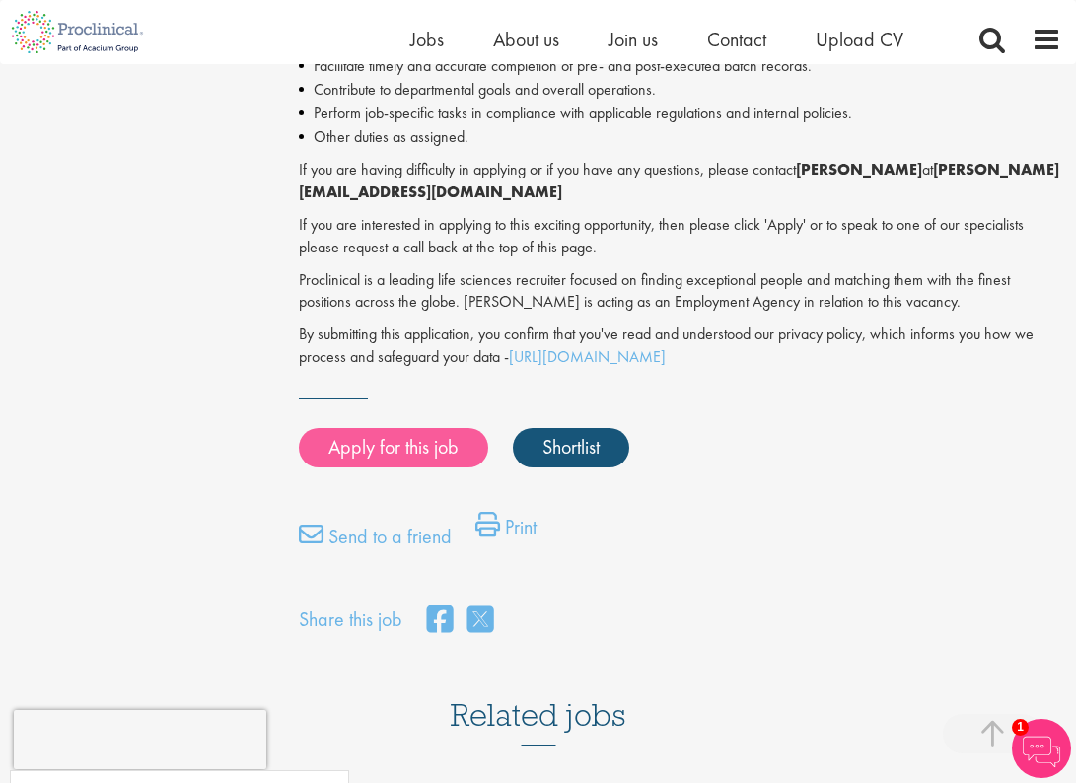
click at [411, 433] on link "Apply for this job" at bounding box center [393, 447] width 189 height 39
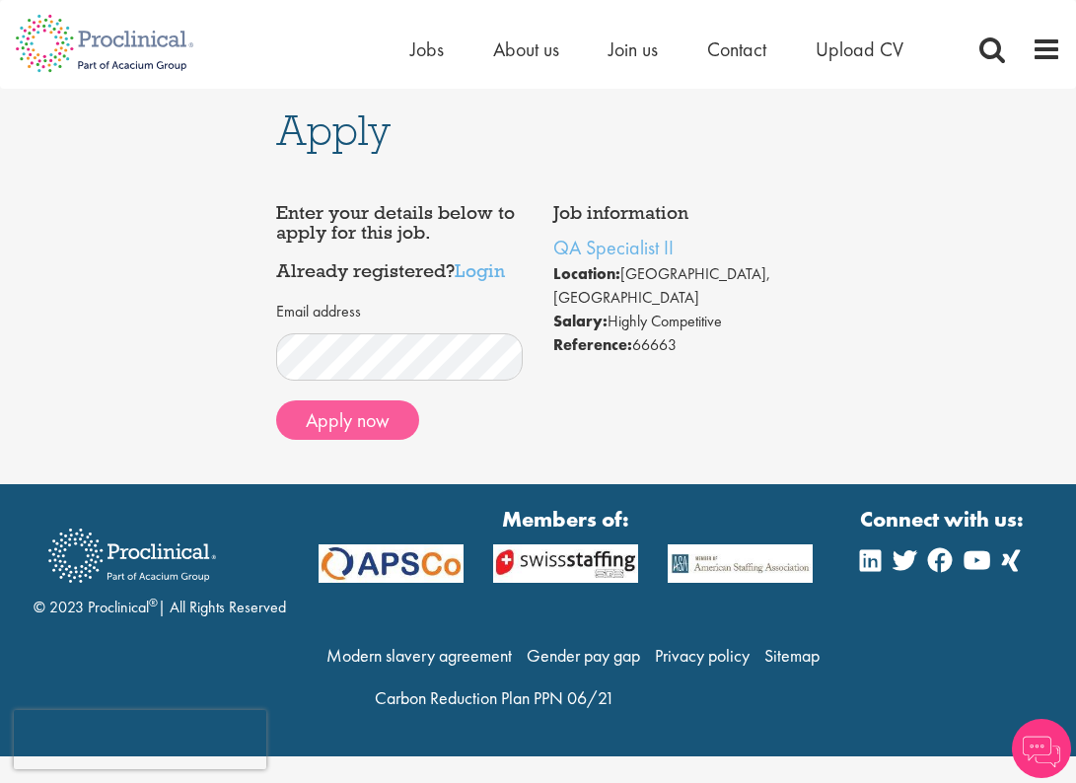
click at [380, 429] on button "Apply now" at bounding box center [347, 420] width 143 height 39
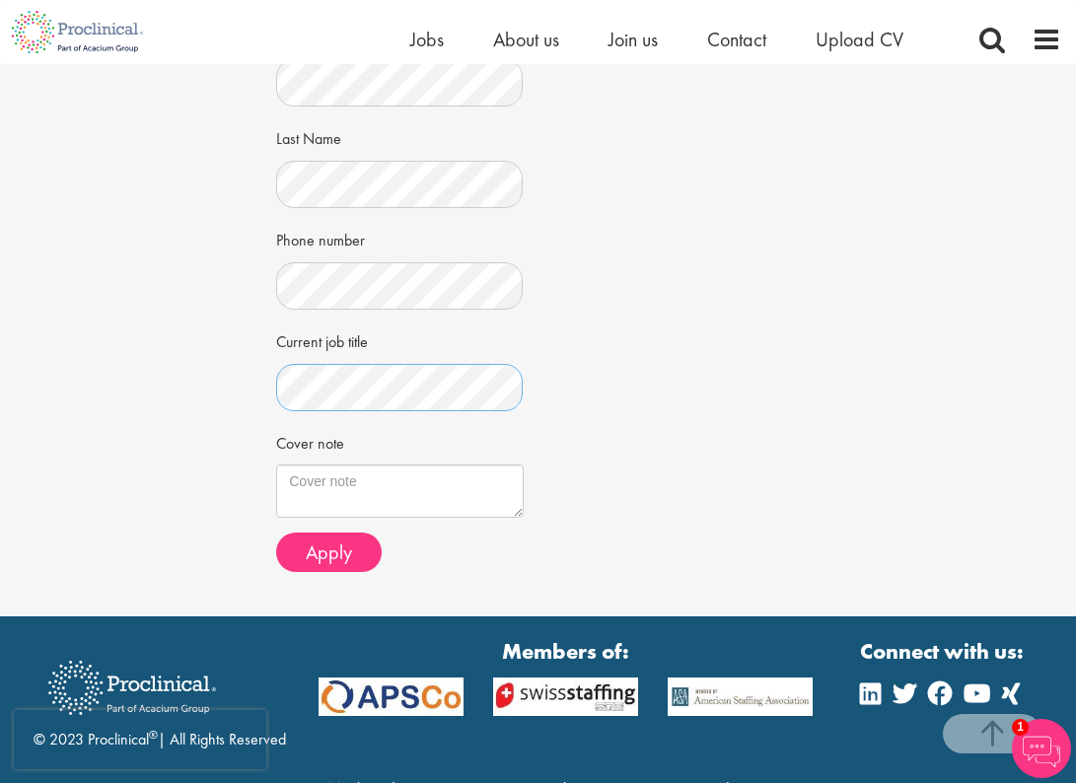
scroll to position [476, 0]
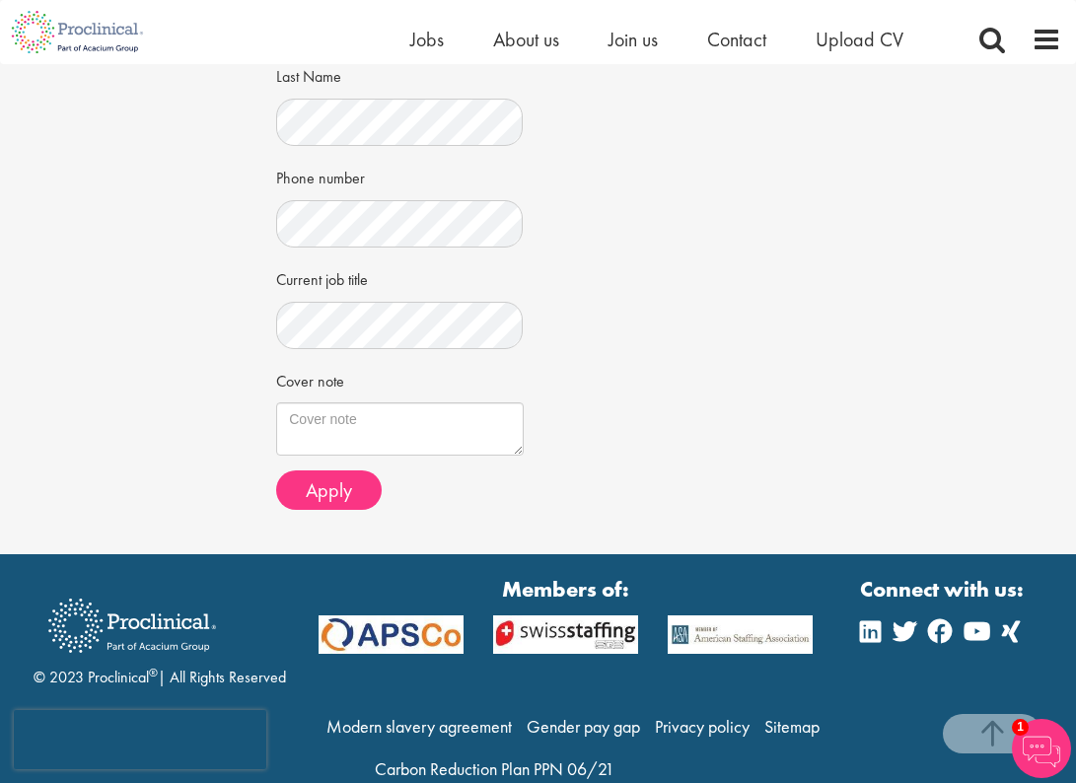
click at [369, 453] on form "CV in the cloud? Upload using Dropbox or Google Drive First Name Last Name" at bounding box center [399, 131] width 217 height 759
click at [362, 490] on button "Apply" at bounding box center [329, 490] width 106 height 39
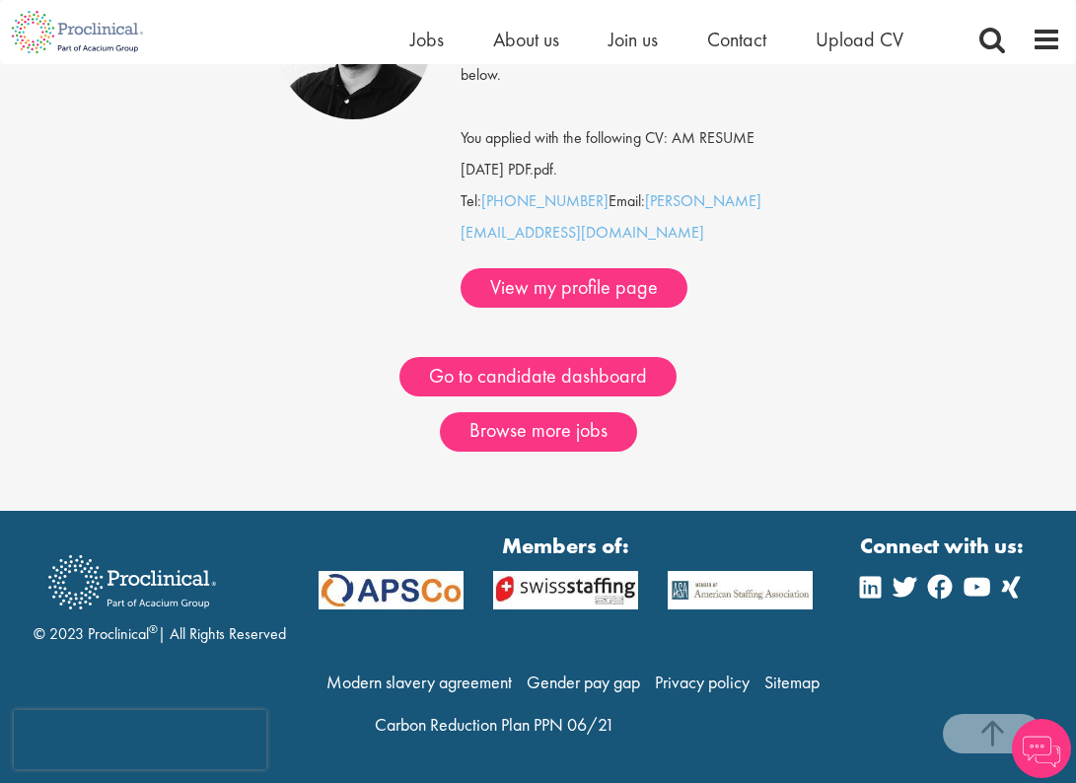
scroll to position [331, 0]
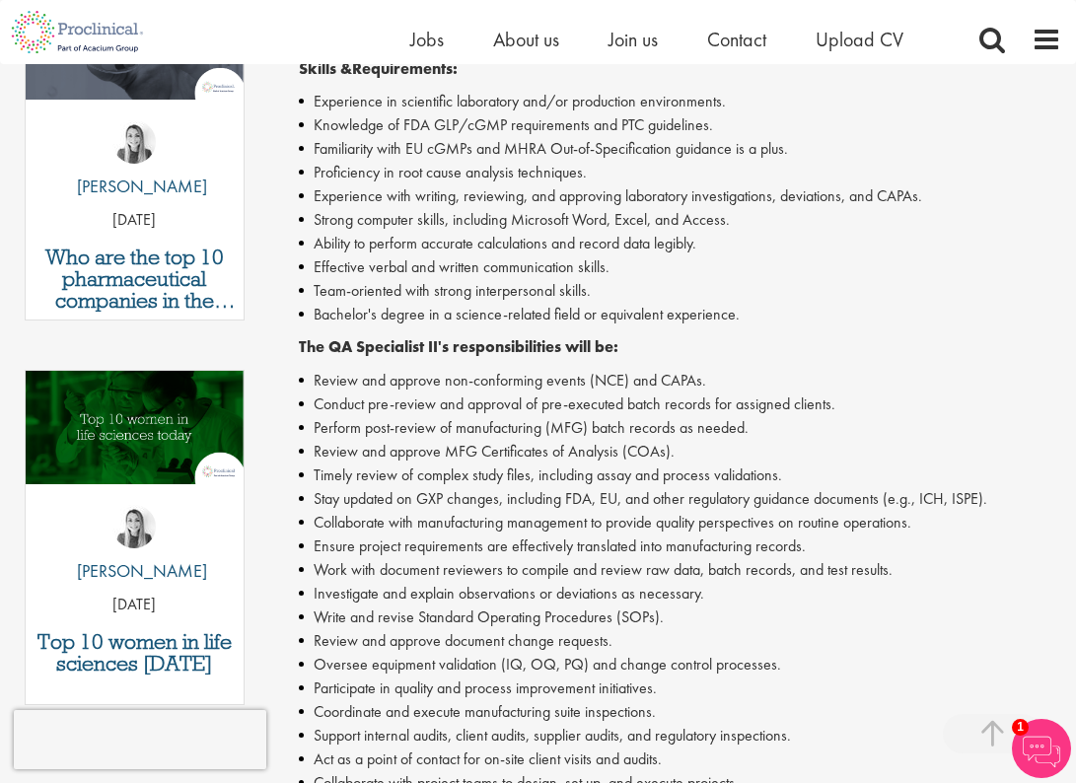
scroll to position [998, 0]
